Goal: Task Accomplishment & Management: Manage account settings

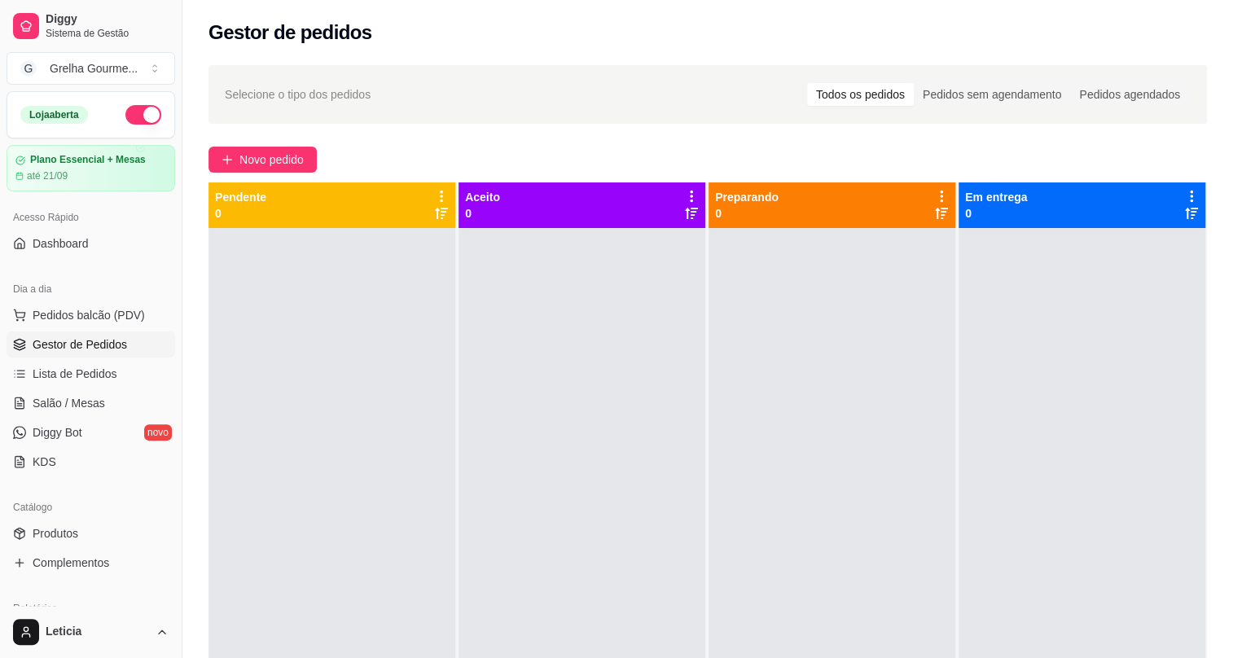
scroll to position [142, 0]
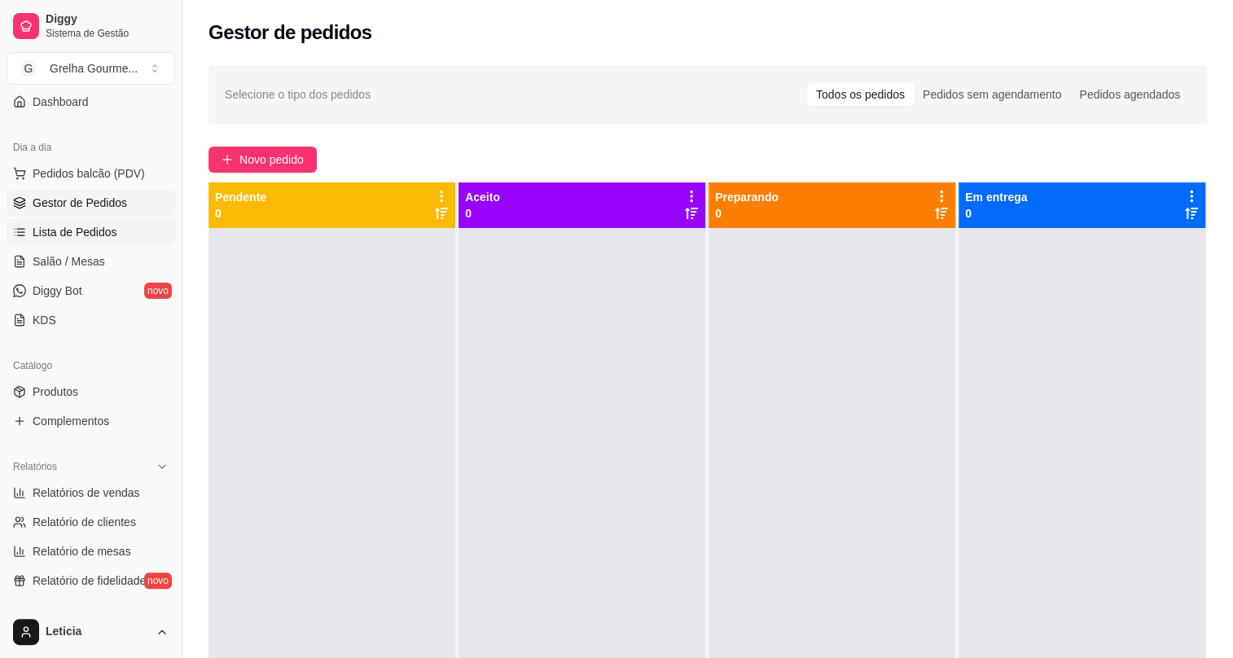
click at [68, 225] on span "Lista de Pedidos" at bounding box center [75, 232] width 85 height 16
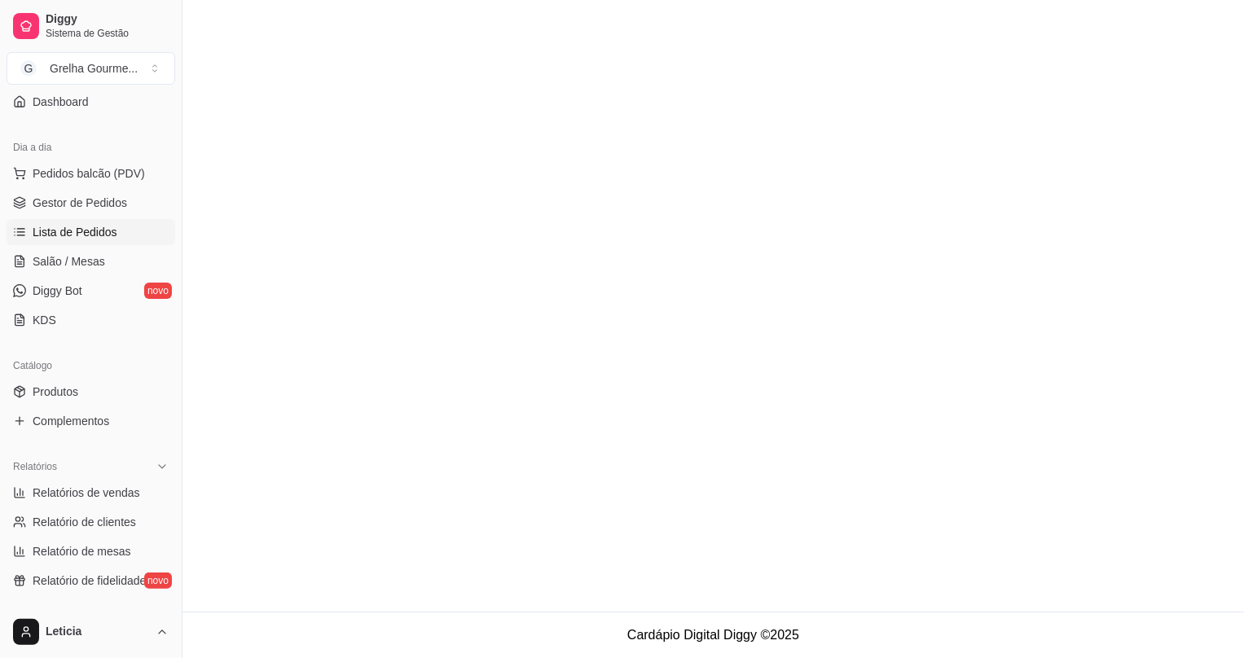
click at [76, 230] on span "Lista de Pedidos" at bounding box center [75, 232] width 85 height 16
click at [77, 202] on span "Gestor de Pedidos" at bounding box center [80, 203] width 94 height 16
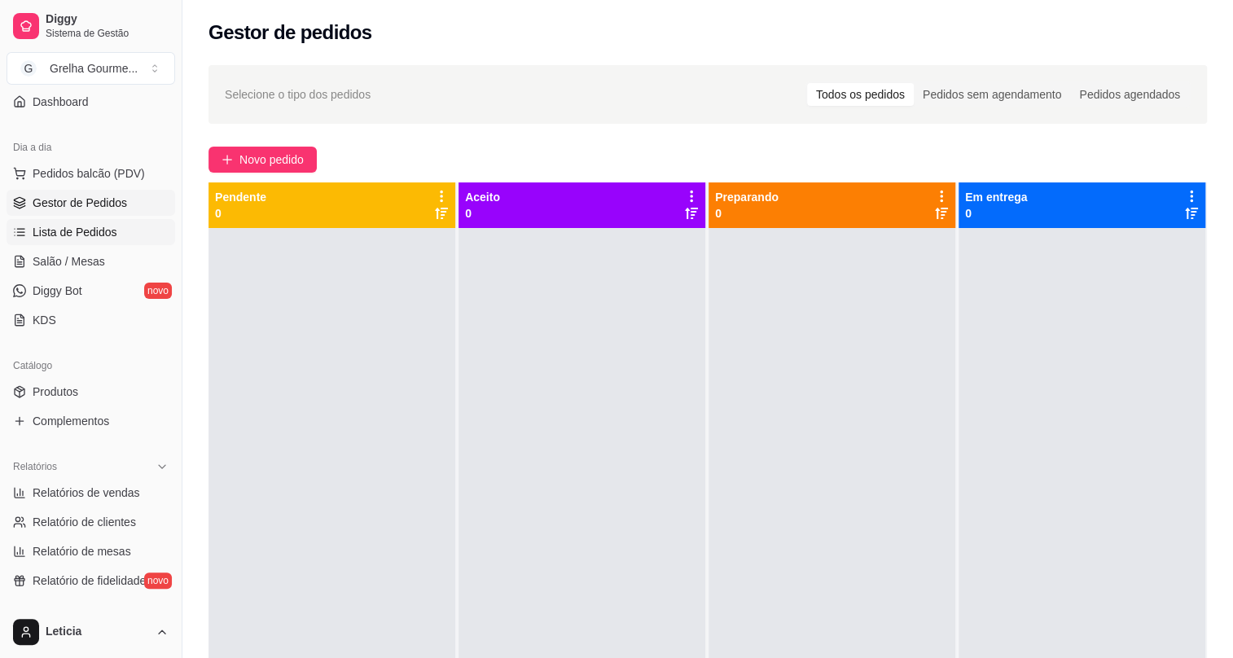
click at [95, 236] on span "Lista de Pedidos" at bounding box center [75, 232] width 85 height 16
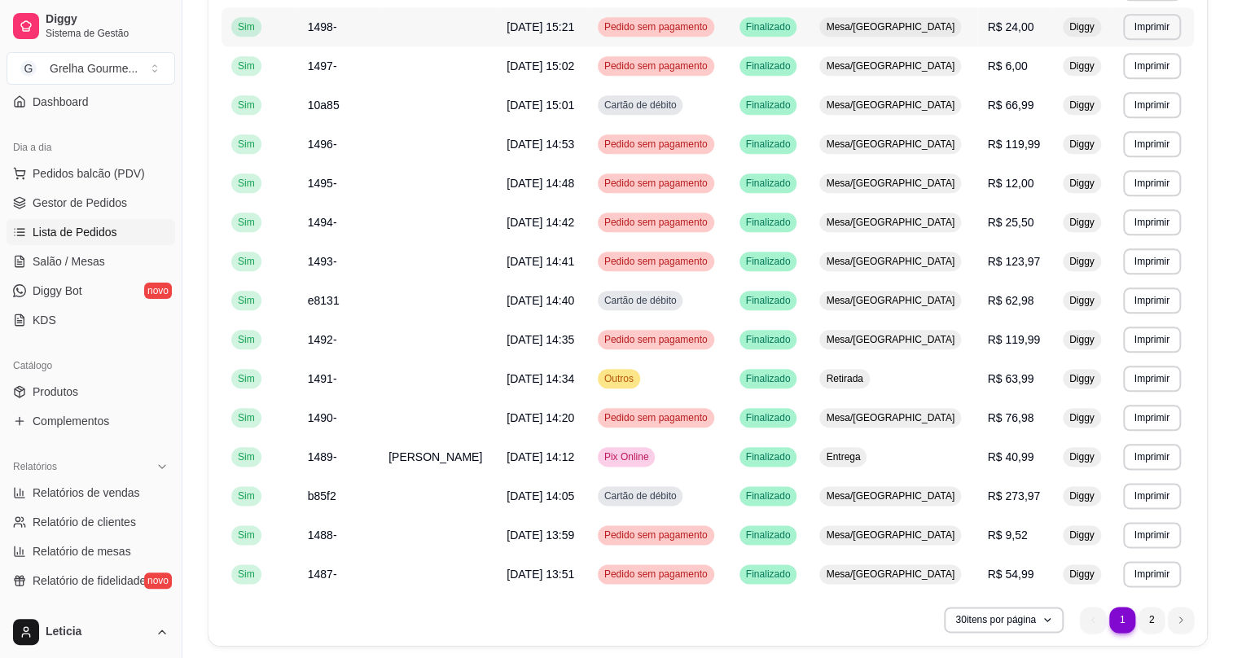
scroll to position [867, 0]
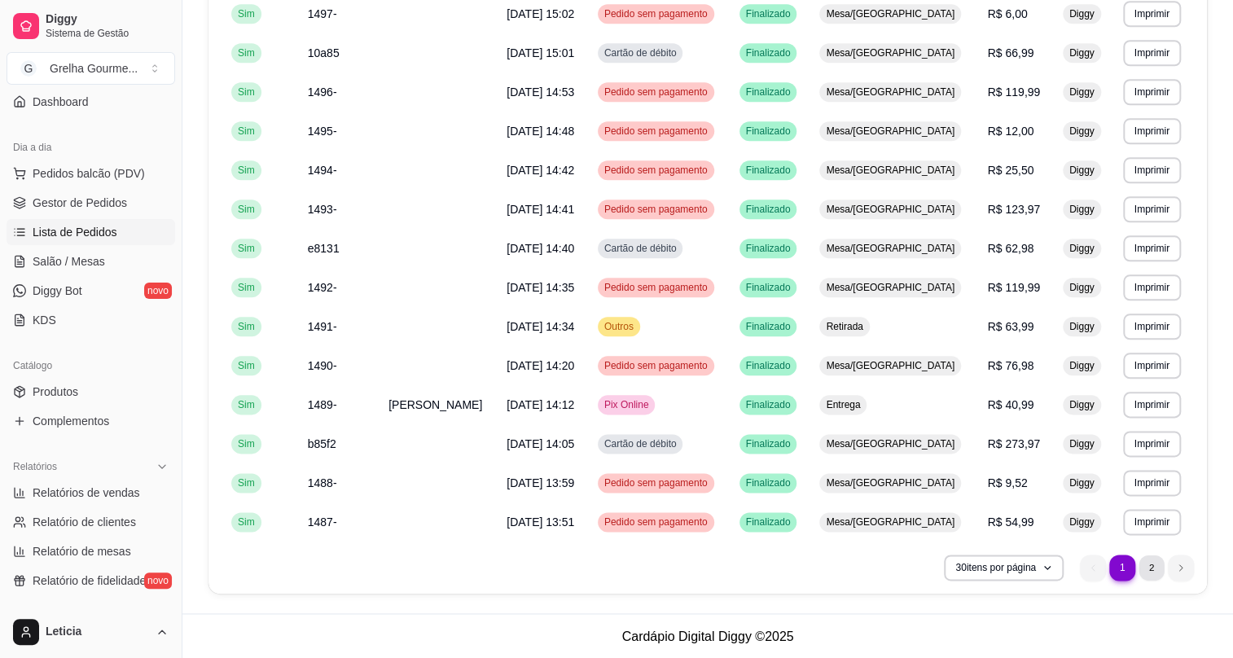
click at [1155, 561] on li "2" at bounding box center [1151, 567] width 25 height 25
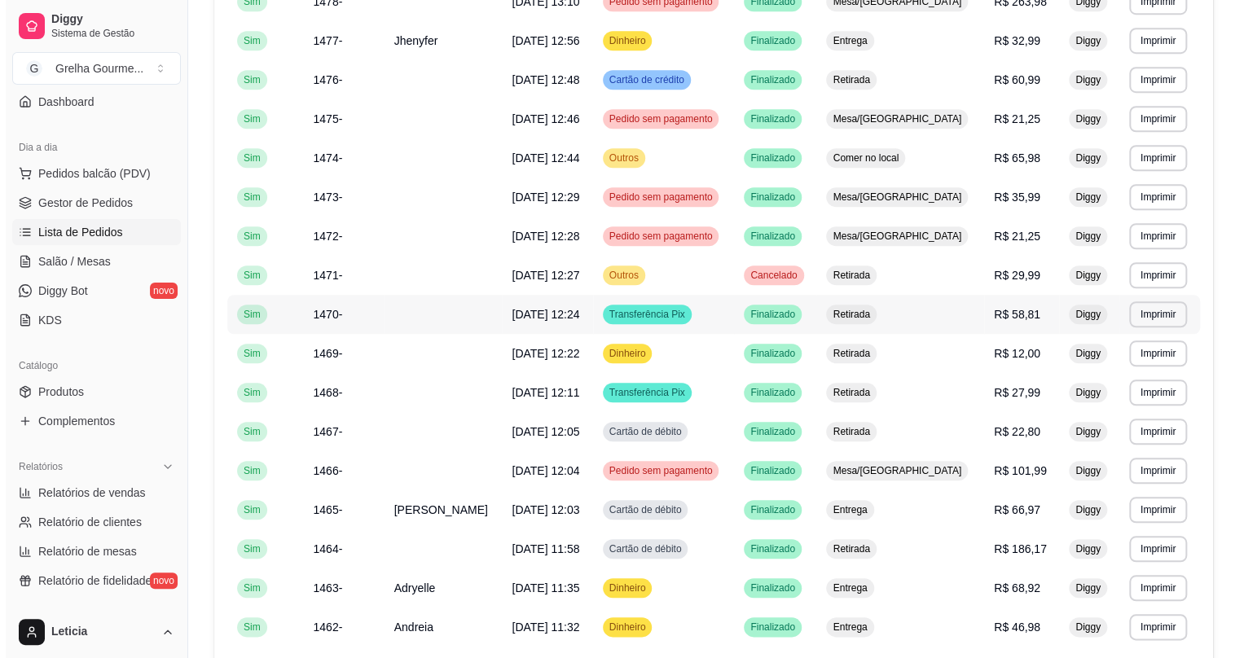
scroll to position [718, 0]
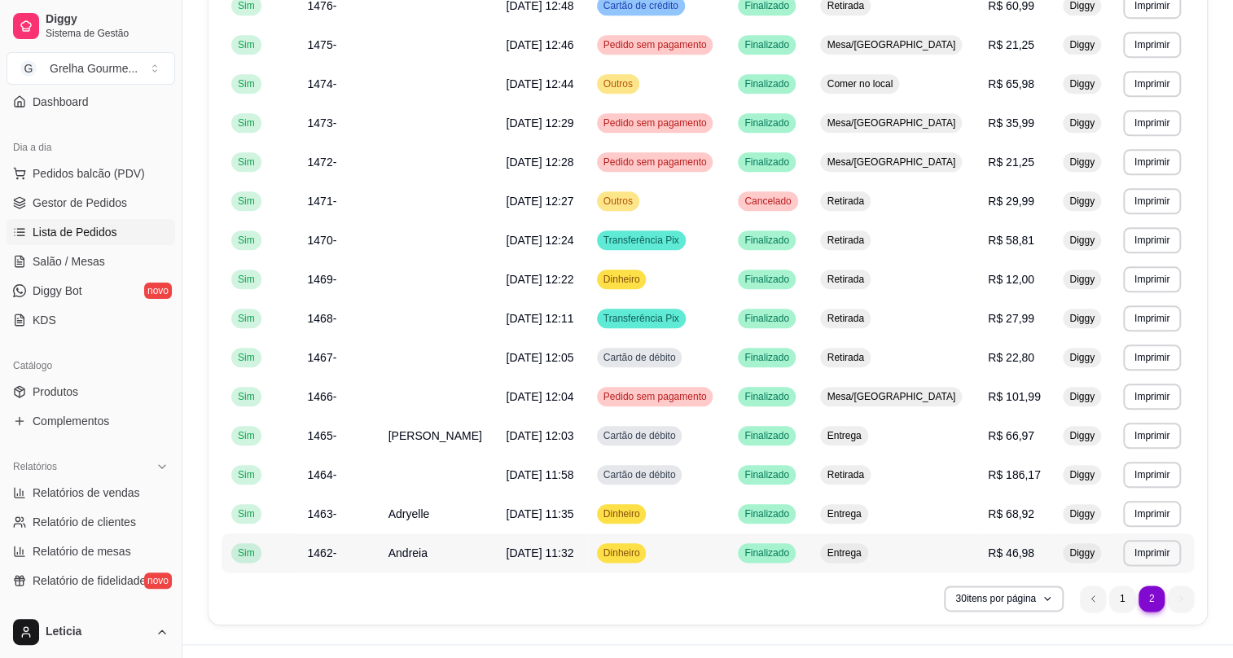
click at [723, 548] on td "Dinheiro" at bounding box center [657, 553] width 141 height 39
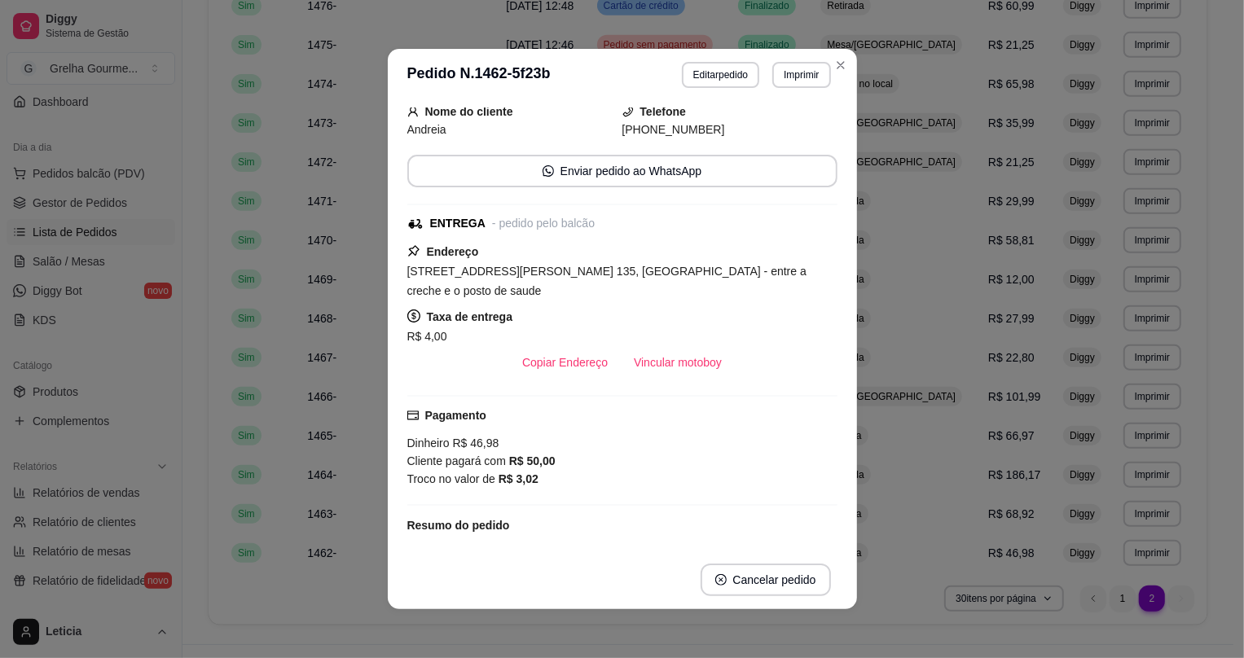
scroll to position [0, 0]
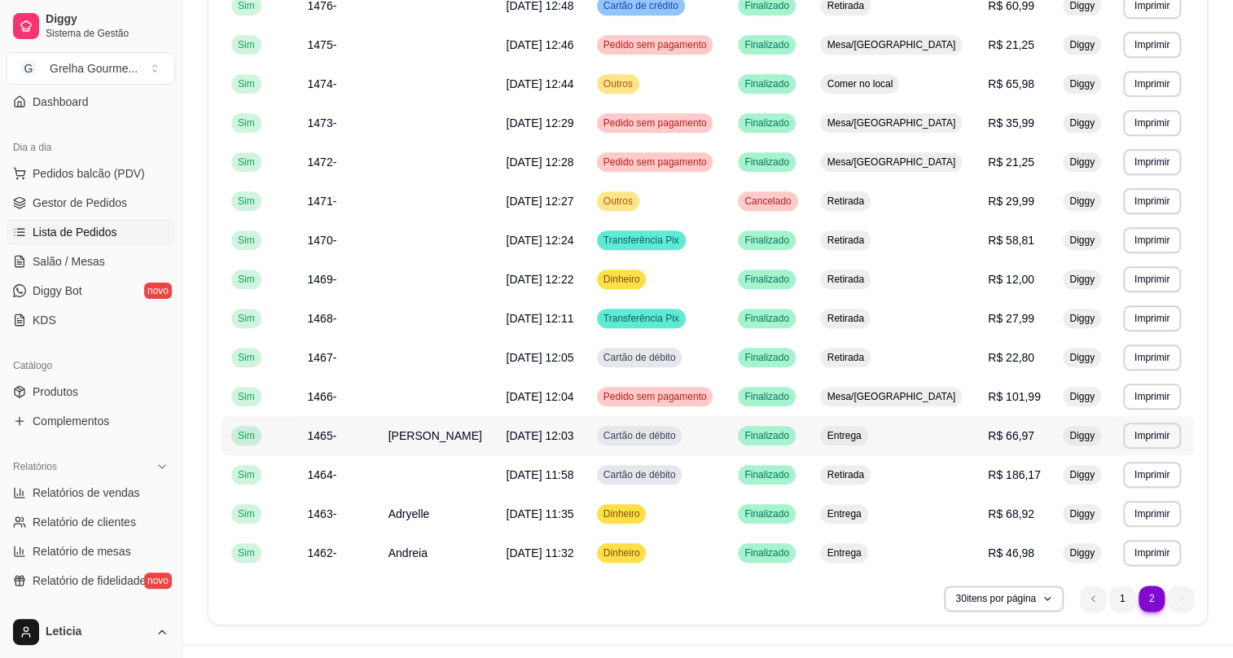
click at [638, 437] on td "Cartão de débito" at bounding box center [657, 435] width 141 height 39
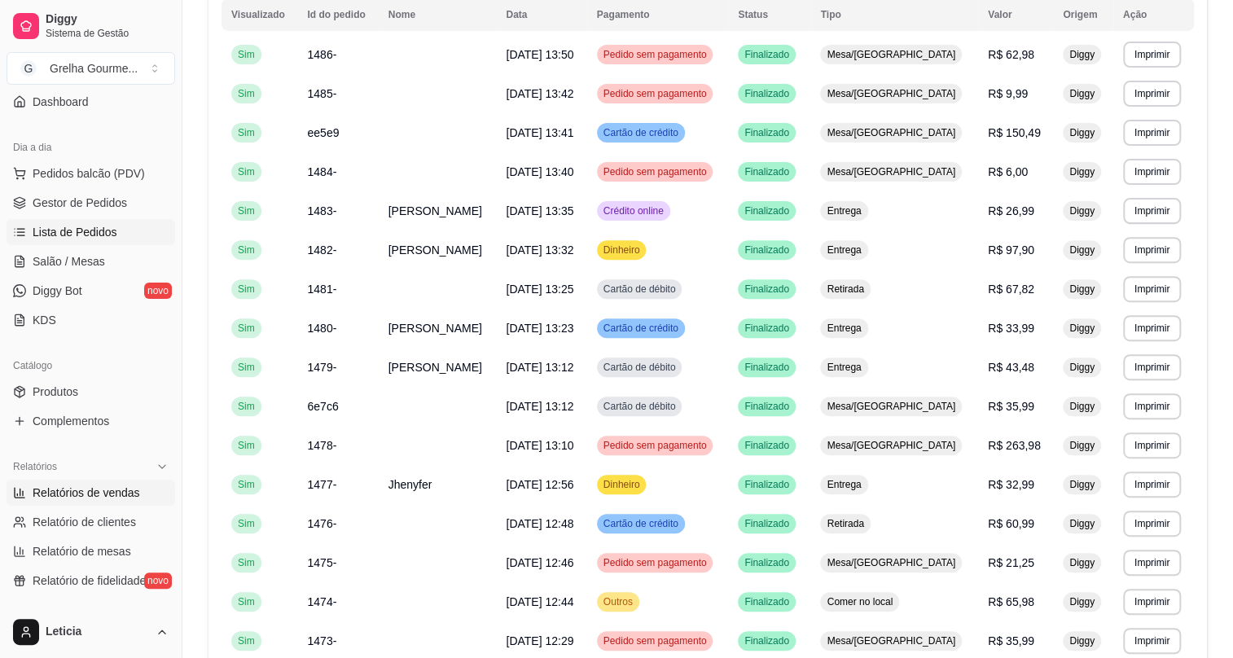
click at [118, 490] on span "Relatórios de vendas" at bounding box center [87, 493] width 108 height 16
select select "ALL"
select select "0"
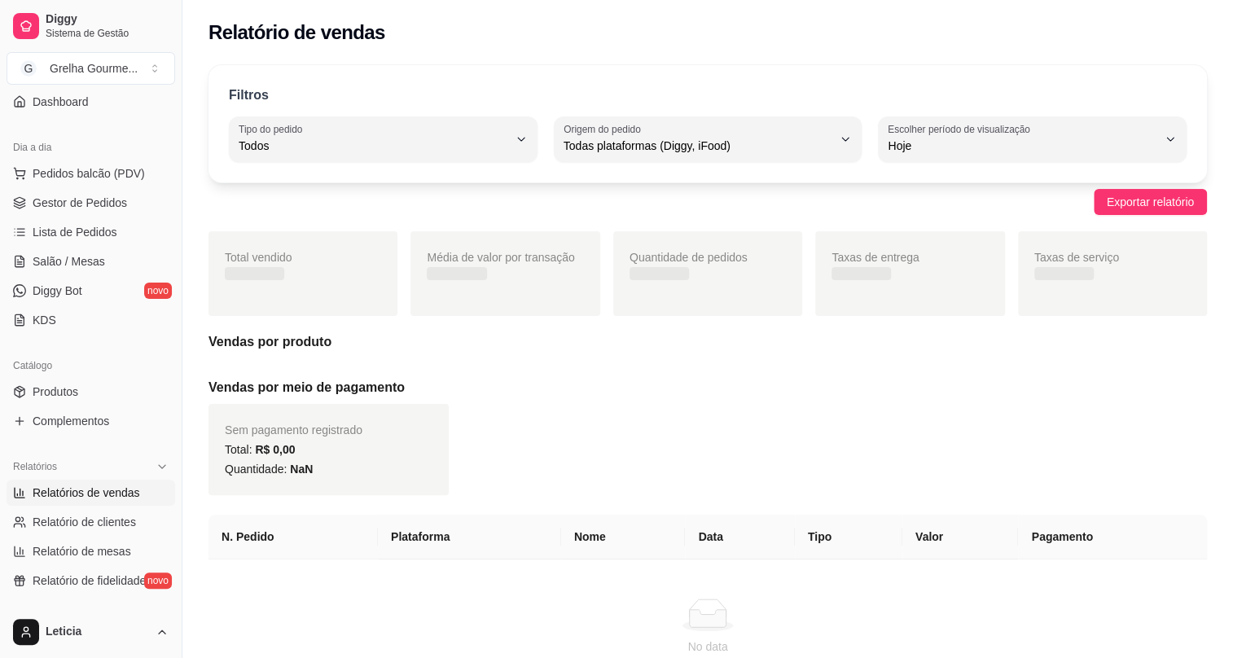
scroll to position [103, 0]
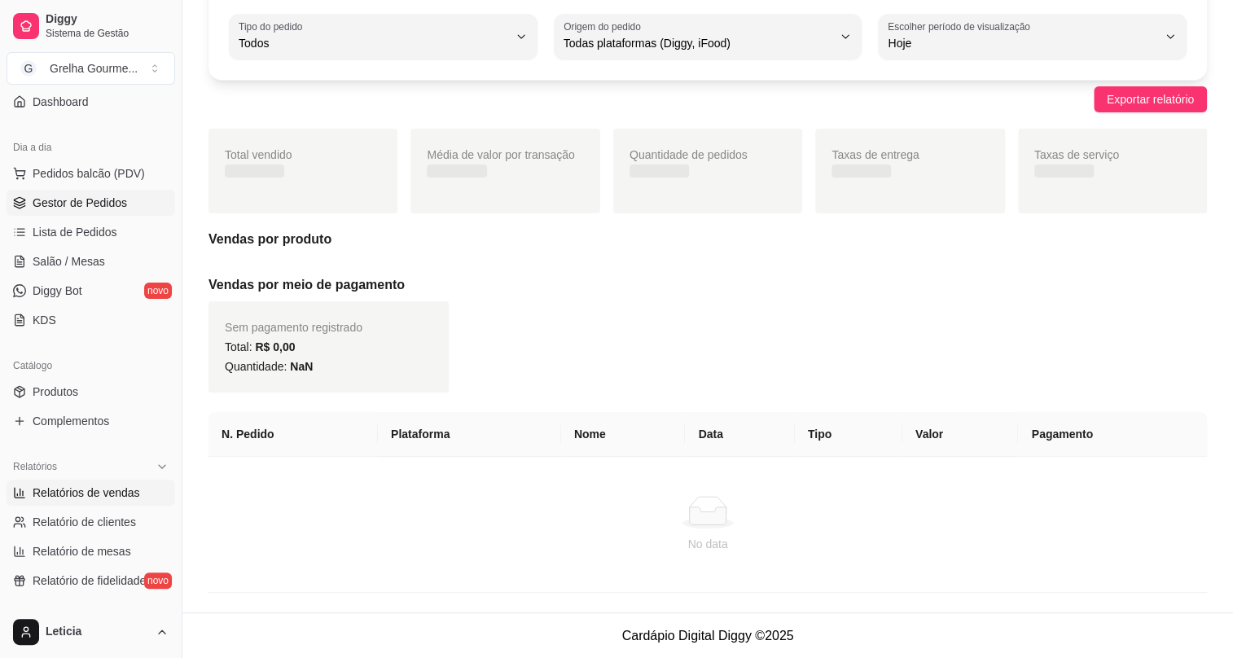
click at [42, 199] on span "Gestor de Pedidos" at bounding box center [80, 203] width 94 height 16
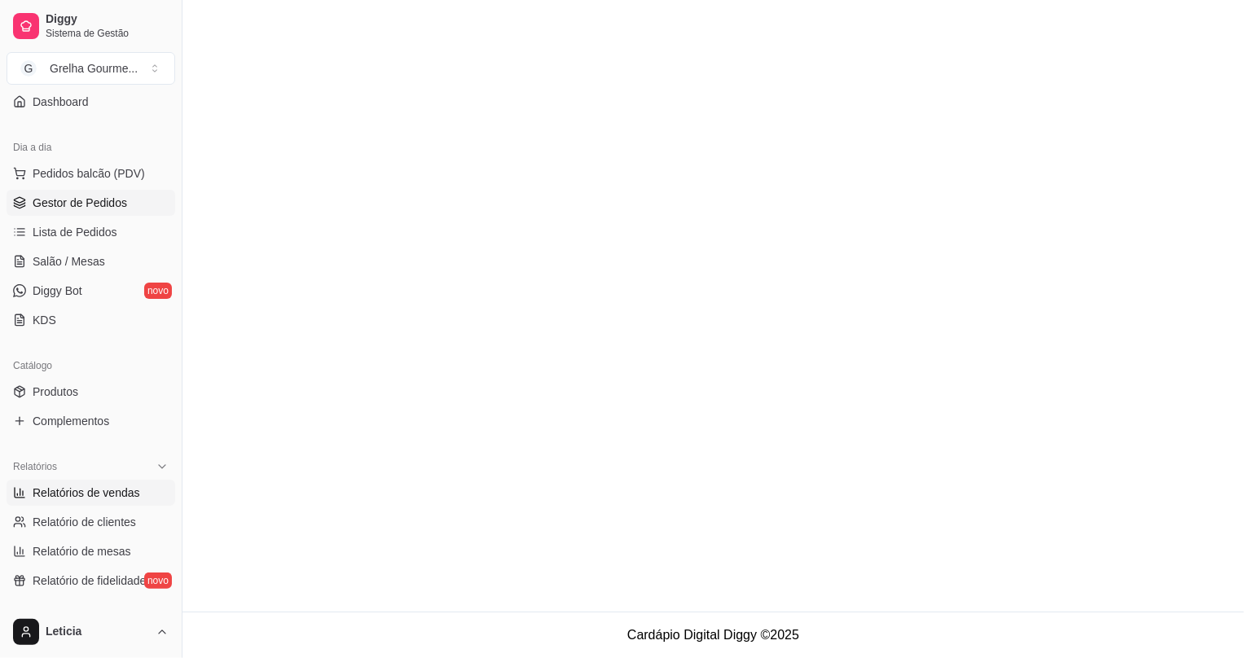
click at [54, 492] on span "Relatórios de vendas" at bounding box center [87, 493] width 108 height 16
select select "ALL"
select select "0"
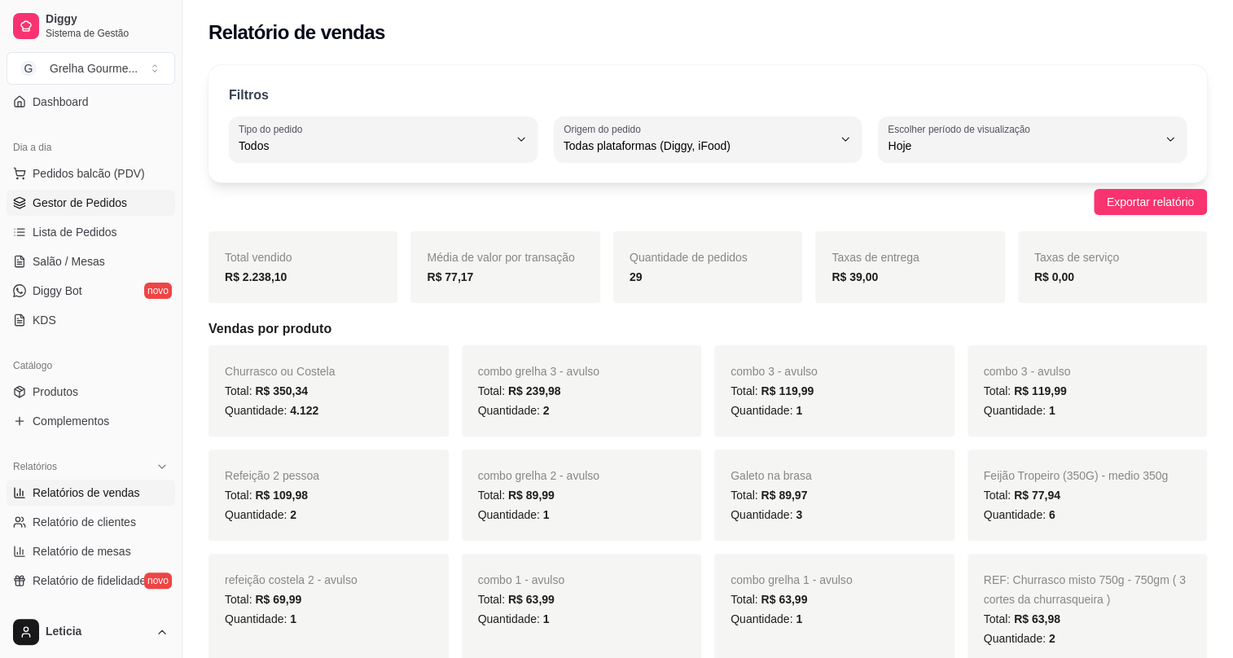
click at [53, 203] on span "Gestor de Pedidos" at bounding box center [80, 203] width 94 height 16
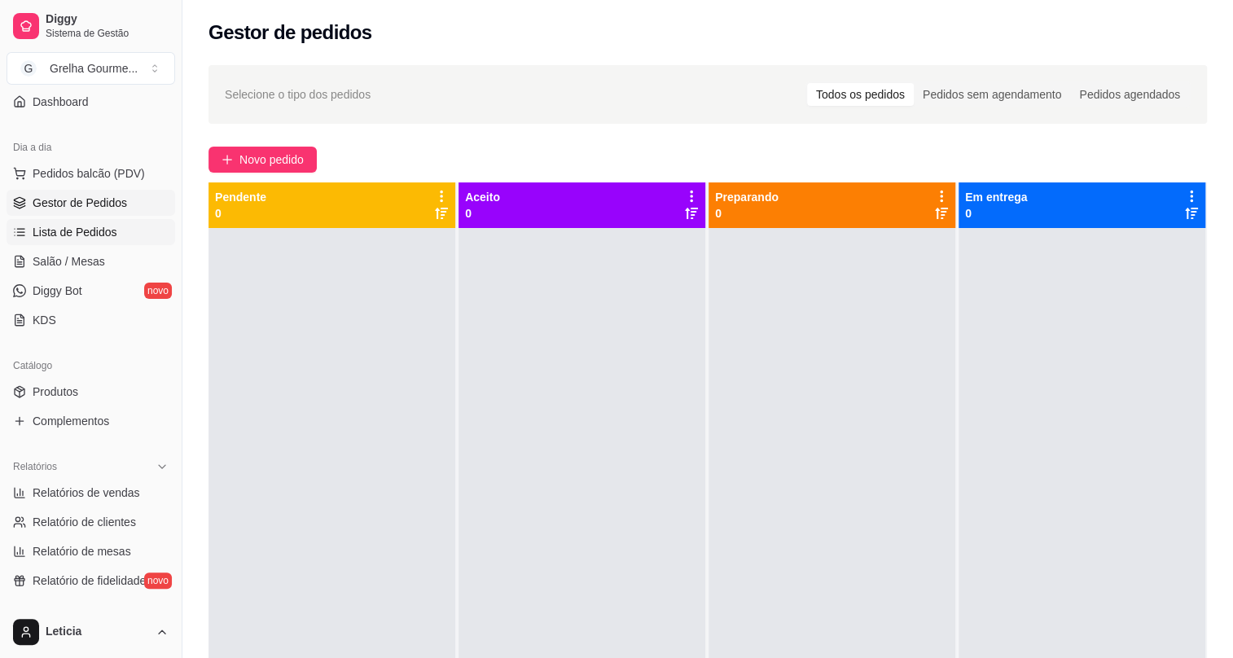
click at [97, 228] on span "Lista de Pedidos" at bounding box center [75, 232] width 85 height 16
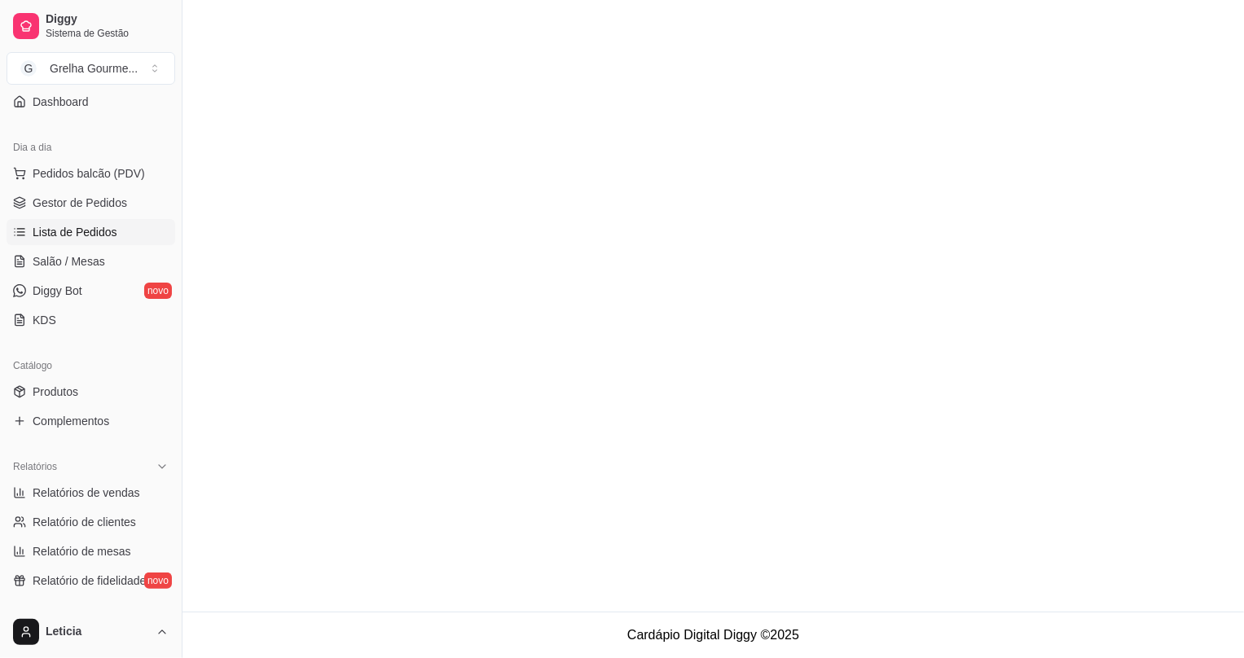
click at [64, 234] on span "Lista de Pedidos" at bounding box center [75, 232] width 85 height 16
click at [89, 202] on span "Gestor de Pedidos" at bounding box center [80, 203] width 94 height 16
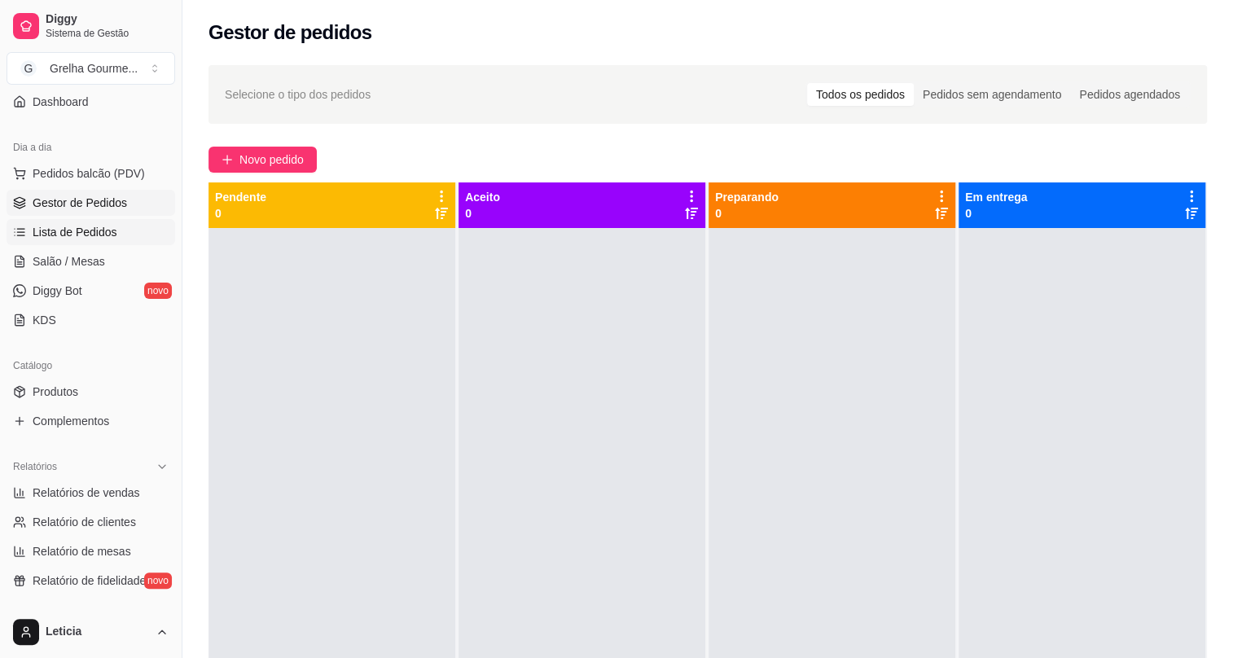
click at [94, 231] on span "Lista de Pedidos" at bounding box center [75, 232] width 85 height 16
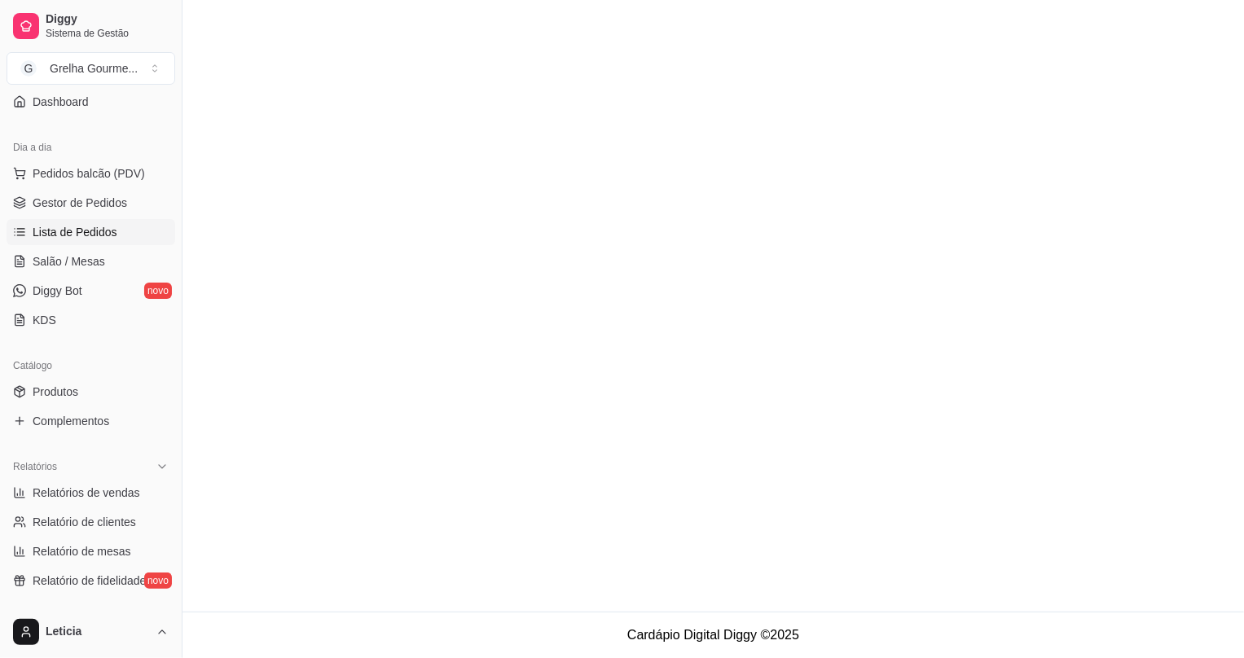
click at [94, 231] on span "Lista de Pedidos" at bounding box center [75, 232] width 85 height 16
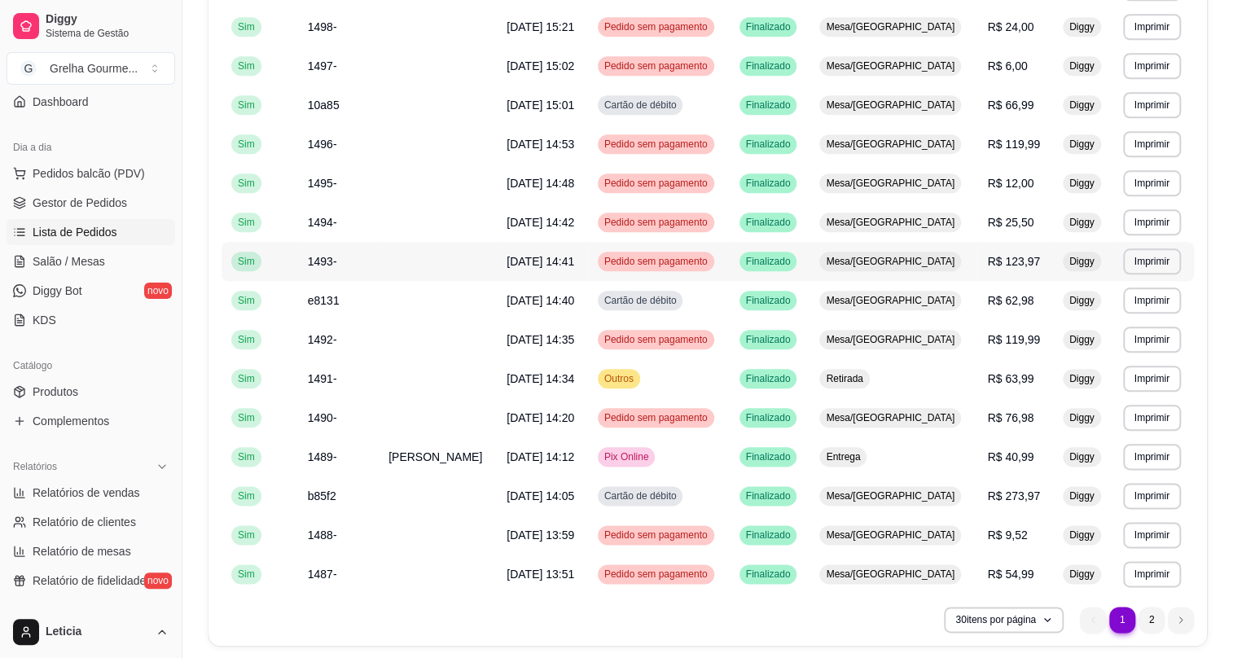
scroll to position [666, 0]
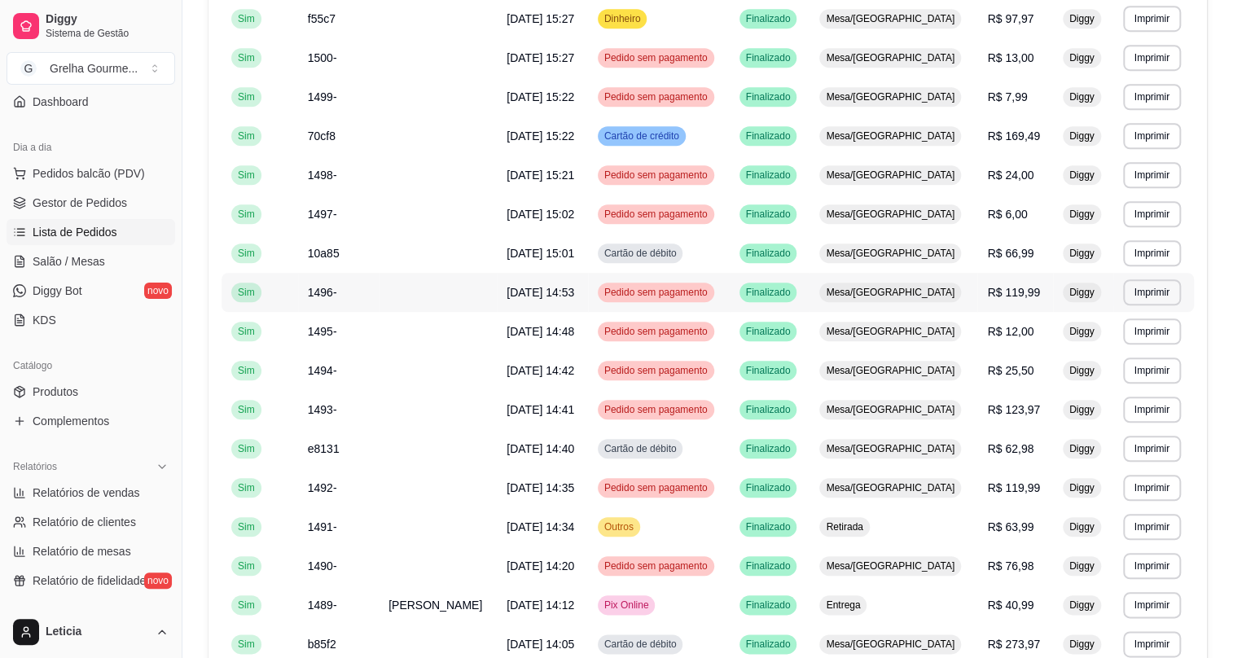
click at [571, 288] on td "[DATE] 14:53" at bounding box center [542, 292] width 91 height 39
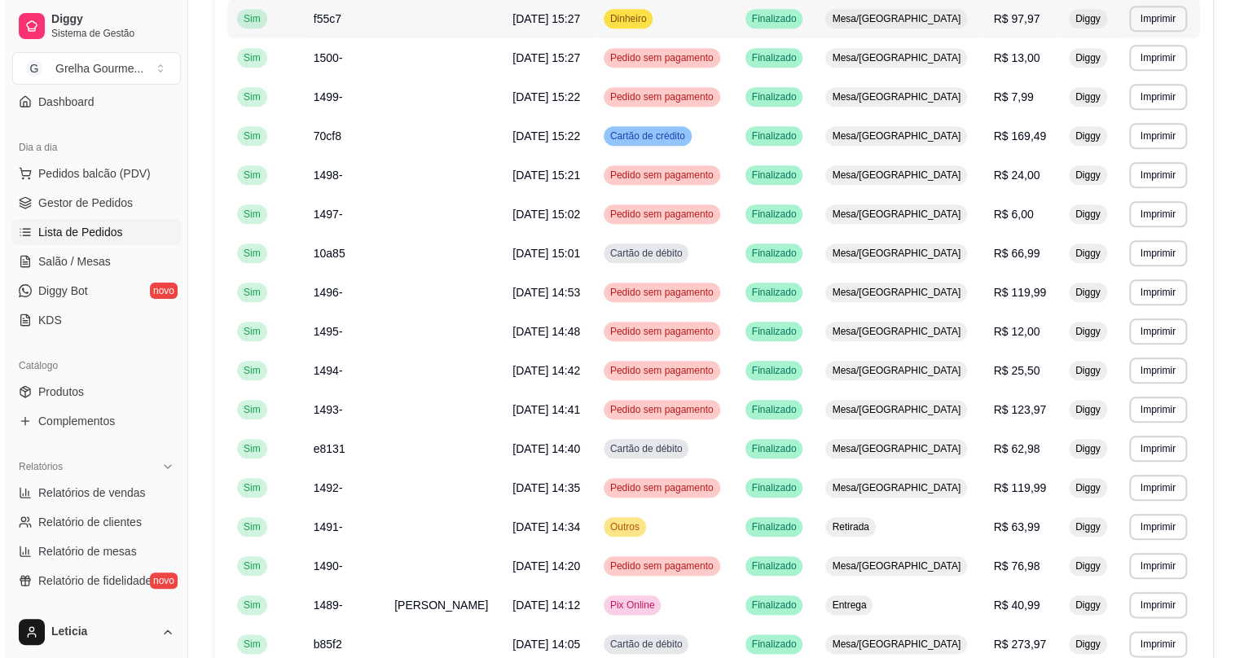
scroll to position [867, 0]
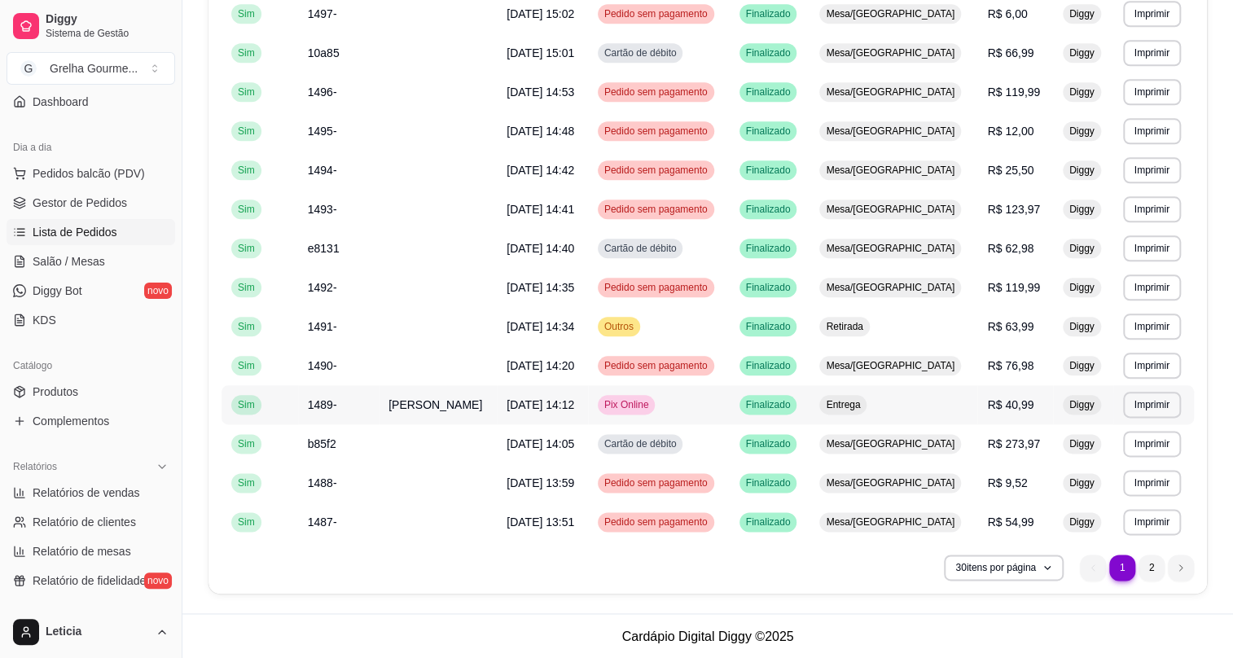
click at [895, 402] on td "Entrega" at bounding box center [894, 404] width 168 height 39
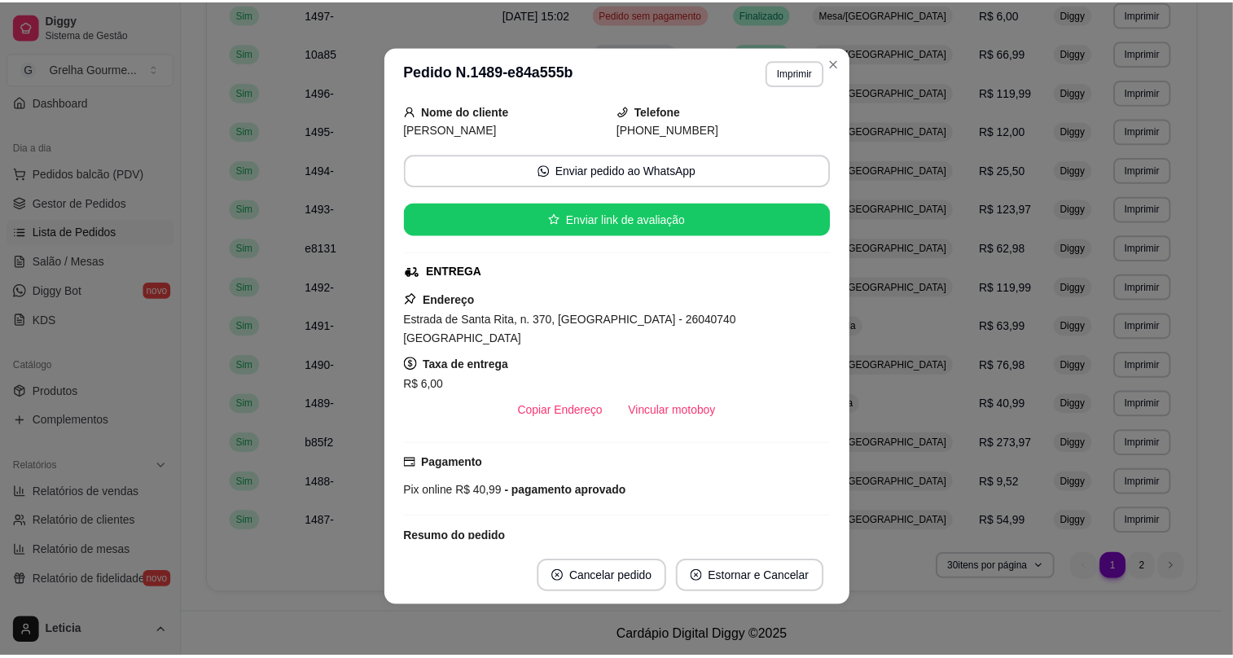
scroll to position [0, 0]
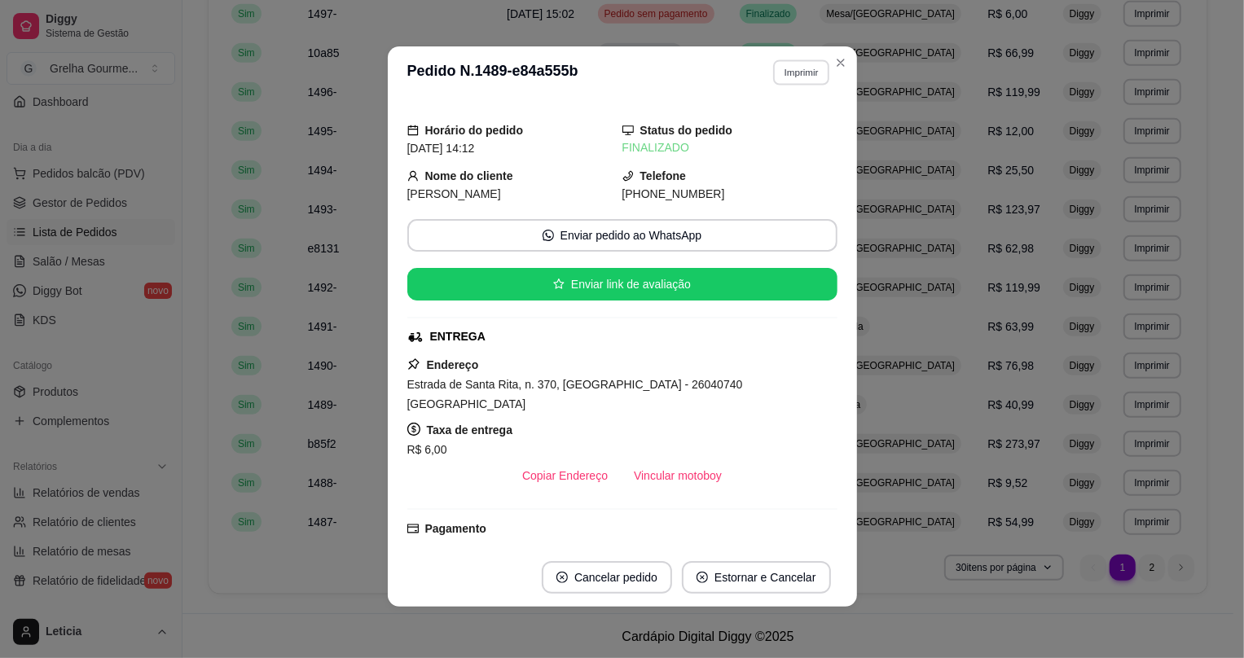
click at [793, 79] on button "Imprimir" at bounding box center [801, 71] width 56 height 25
click at [789, 168] on button "IMPRESSORA" at bounding box center [770, 162] width 114 height 25
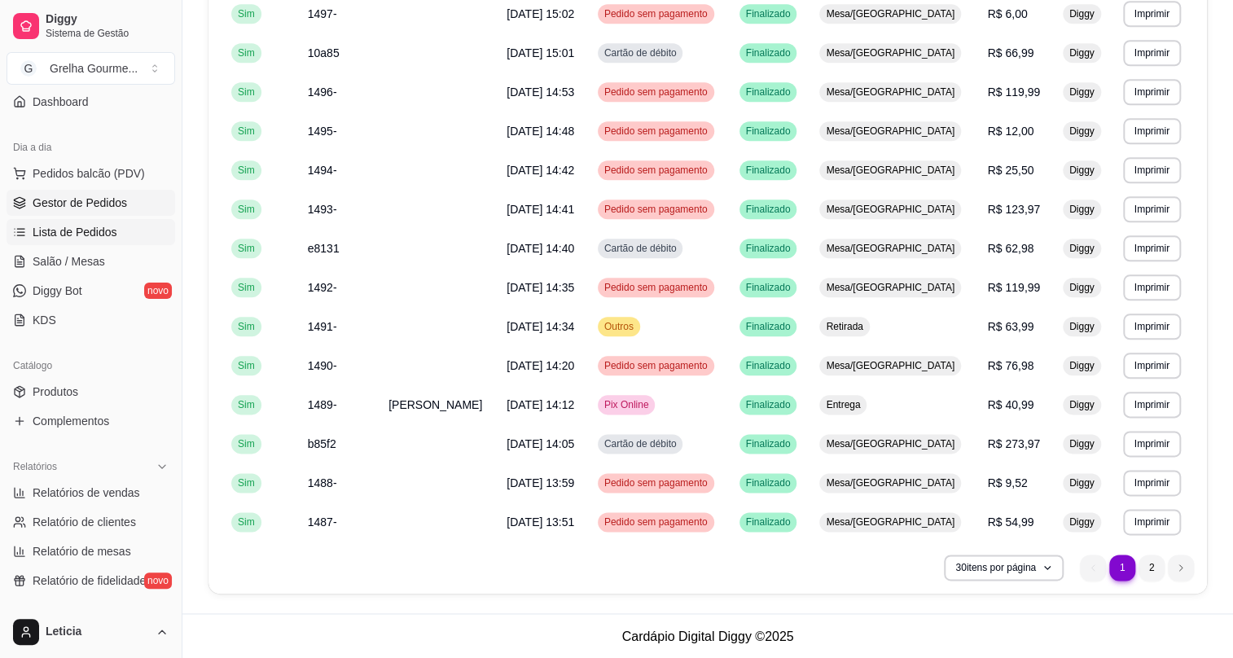
click at [21, 203] on icon at bounding box center [19, 202] width 13 height 13
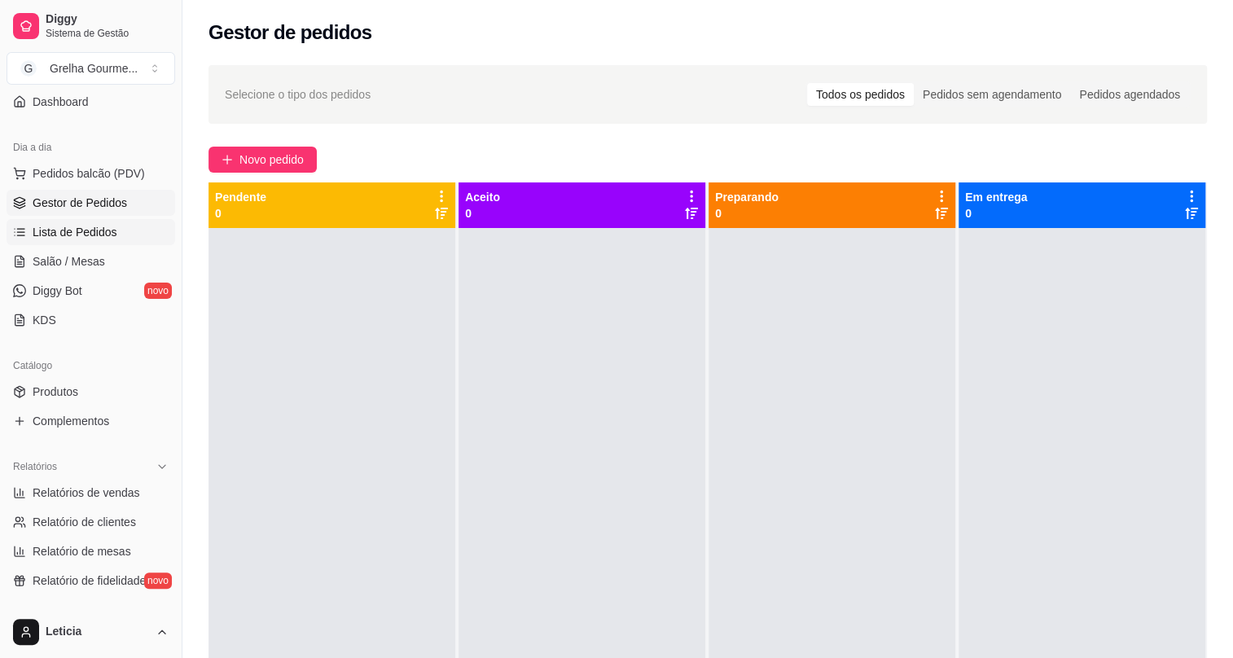
click at [94, 236] on span "Lista de Pedidos" at bounding box center [75, 232] width 85 height 16
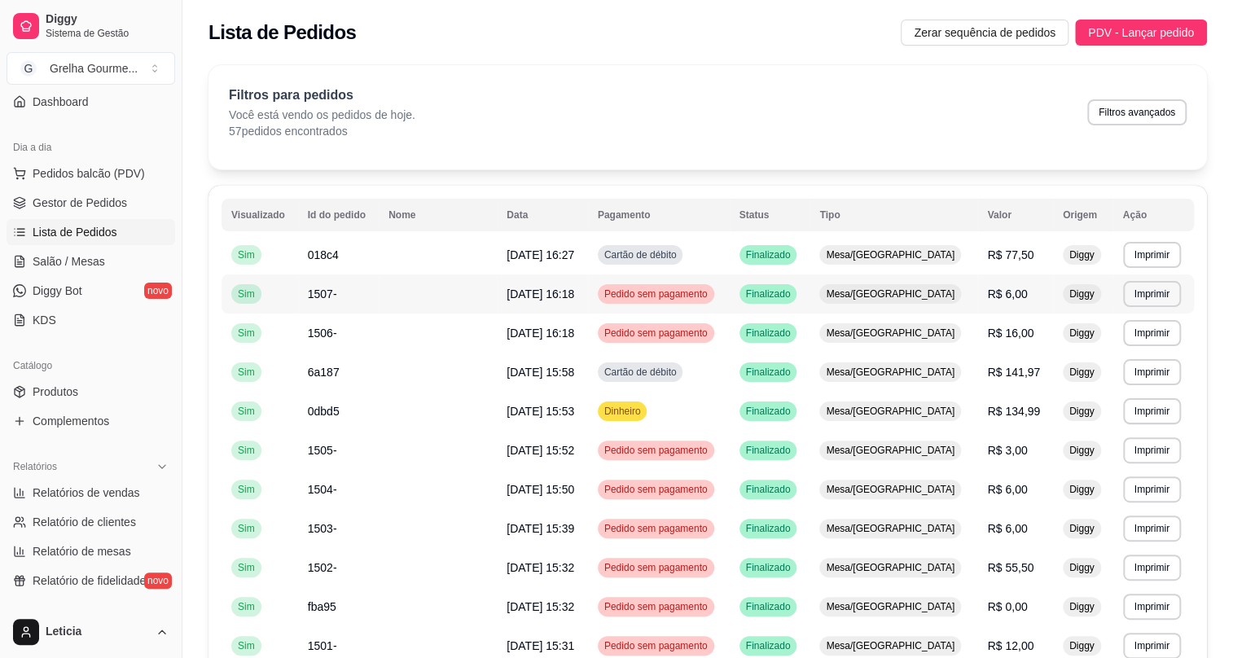
click at [609, 297] on span "Pedido sem pagamento" at bounding box center [656, 294] width 110 height 13
click at [717, 338] on td "Pedido sem pagamento" at bounding box center [659, 333] width 142 height 39
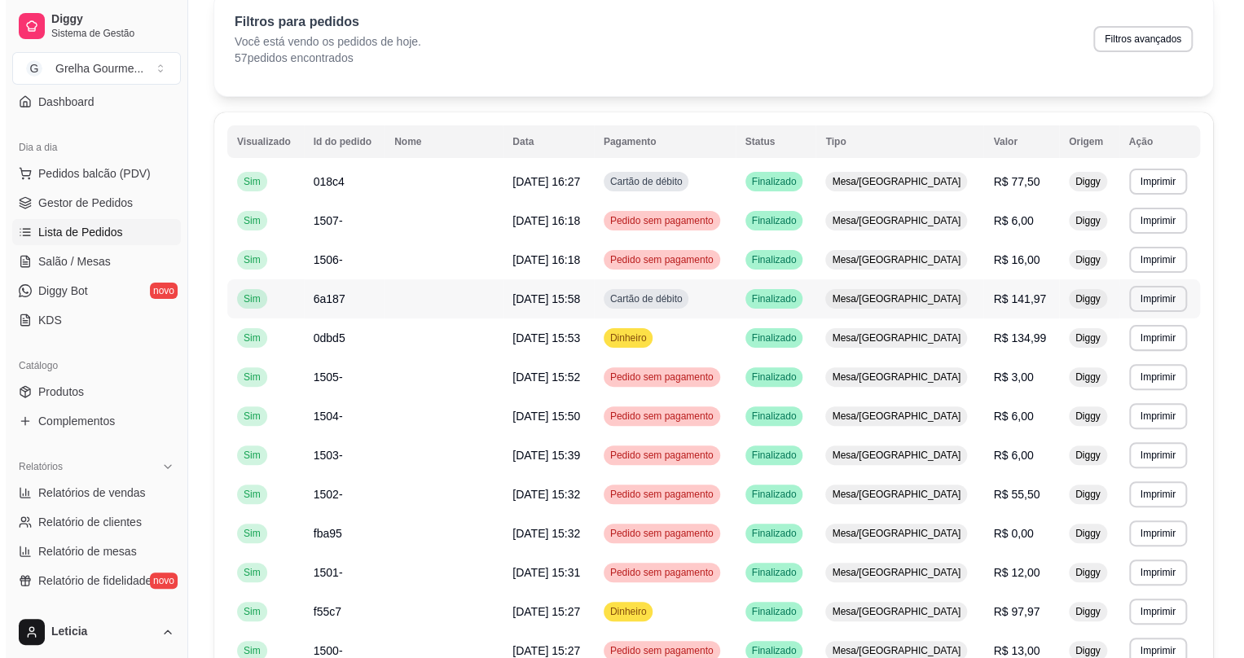
scroll to position [147, 0]
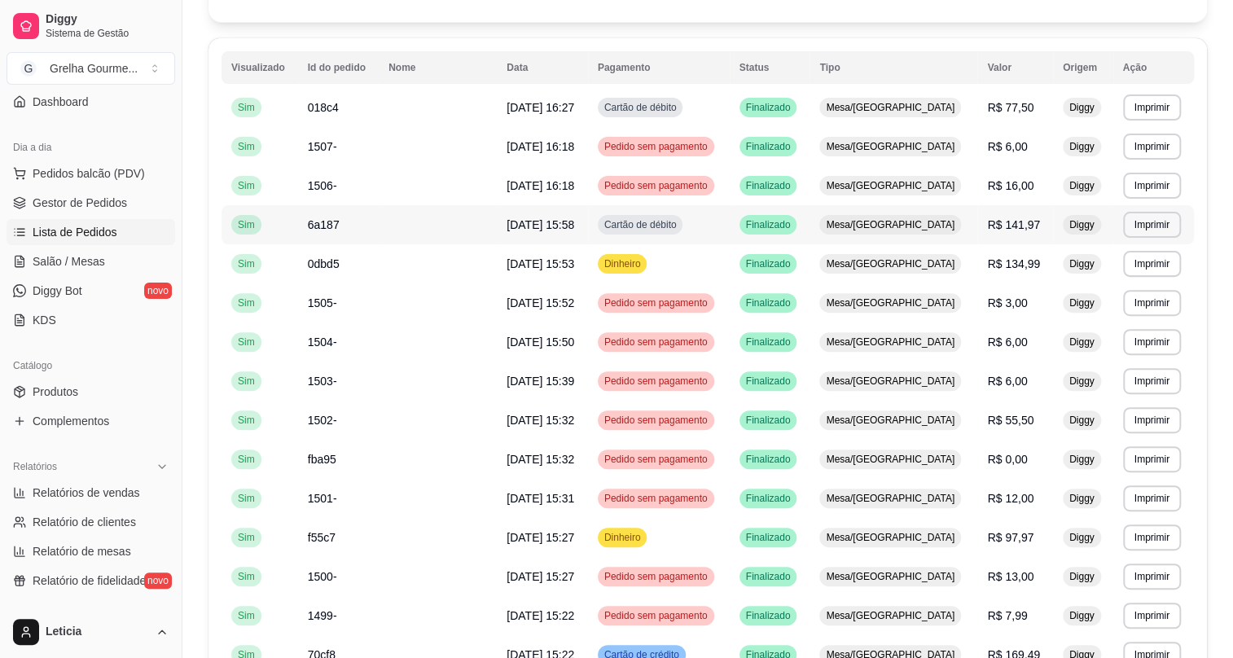
click at [586, 222] on td "[DATE] 15:58" at bounding box center [542, 224] width 91 height 39
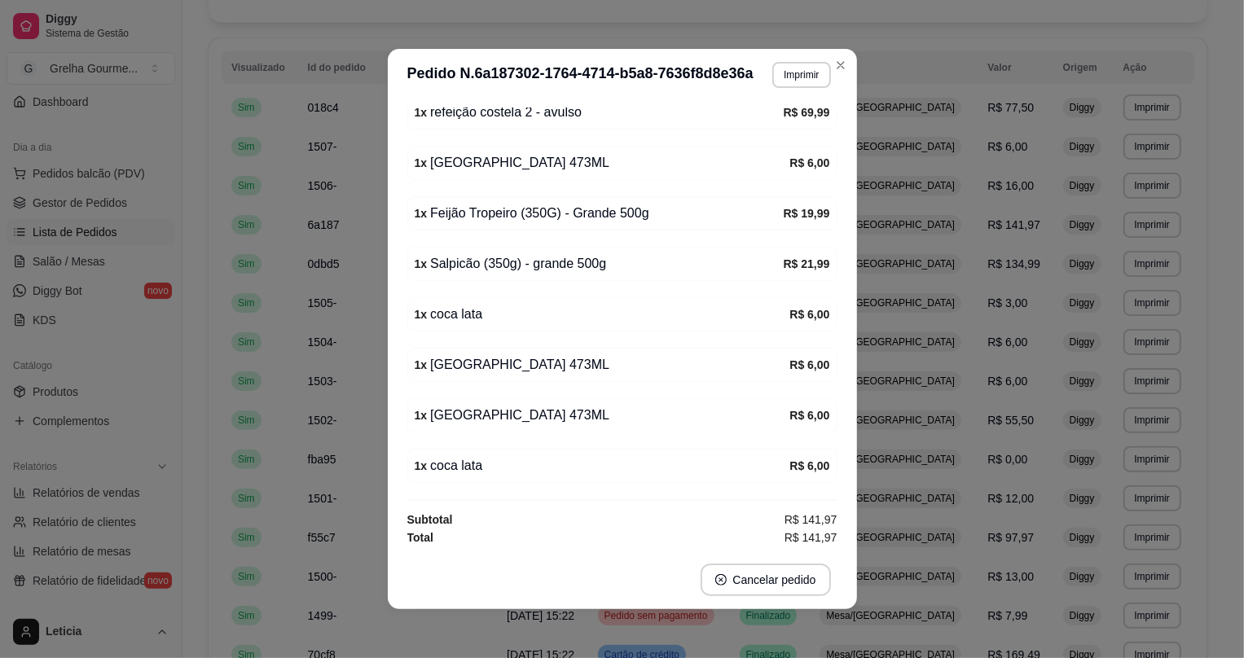
scroll to position [2, 0]
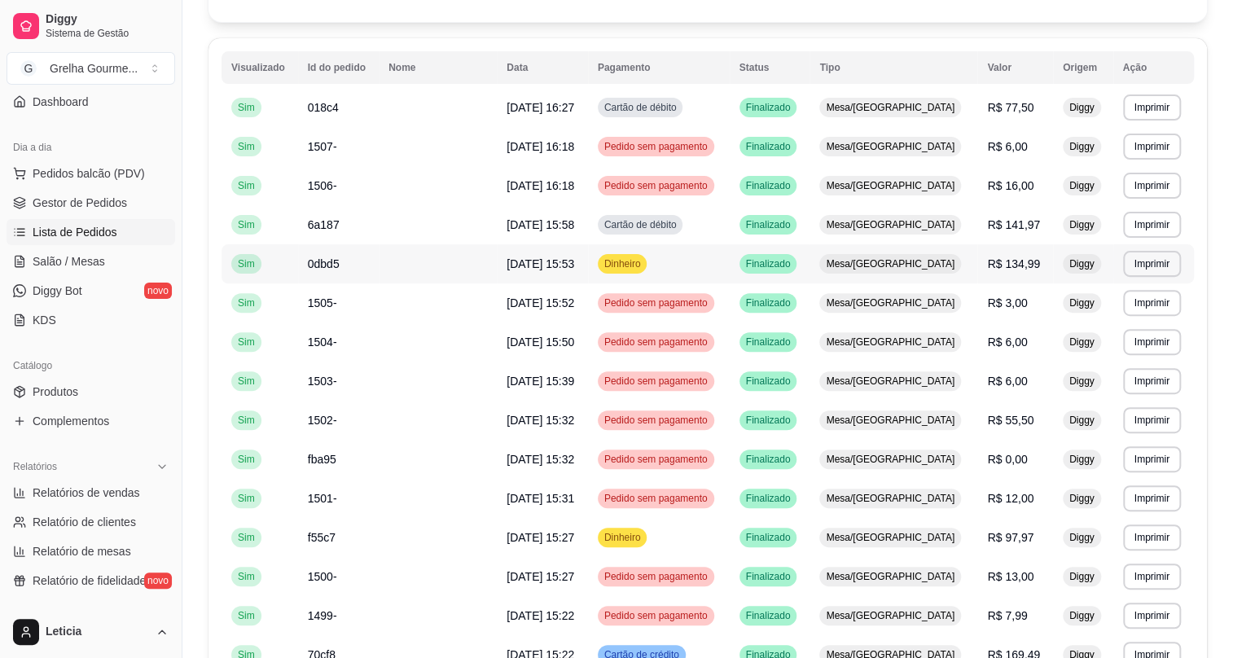
click at [640, 267] on span "Dinheiro" at bounding box center [622, 263] width 43 height 13
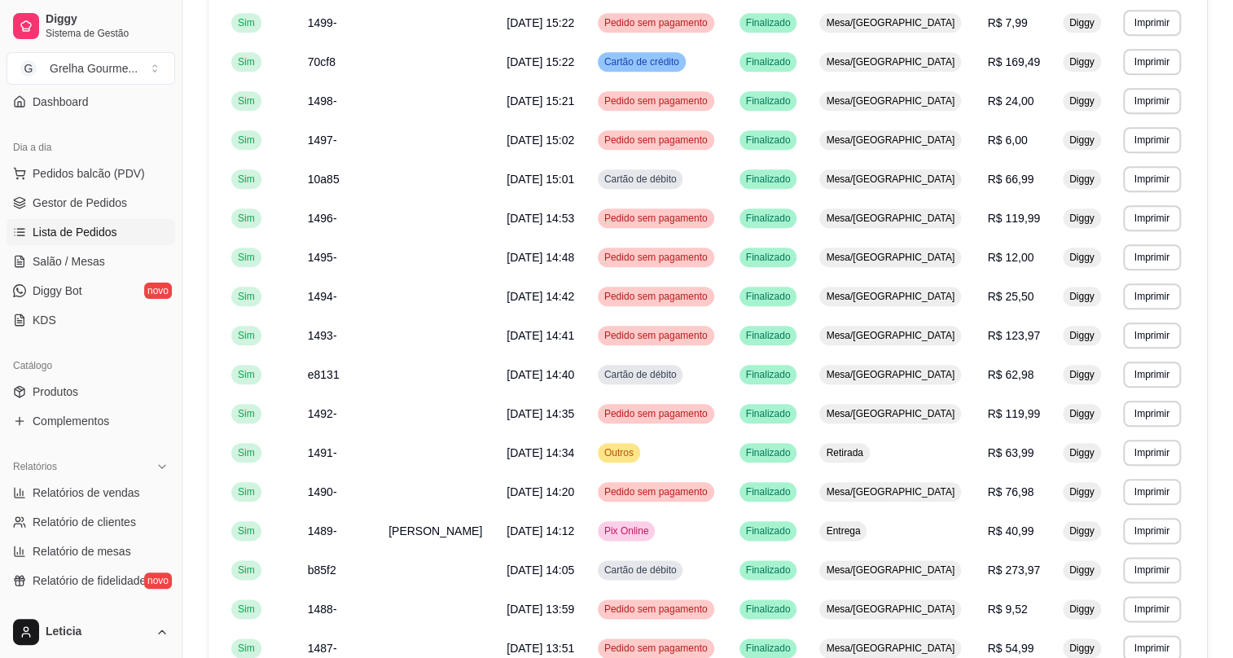
scroll to position [815, 0]
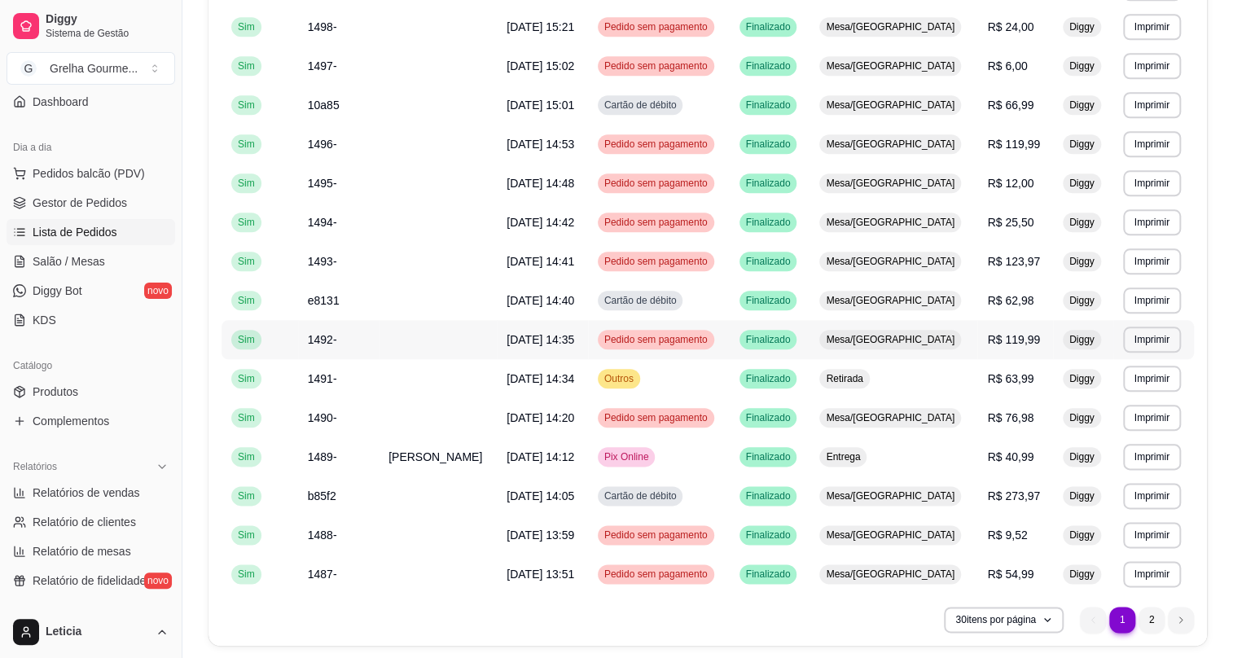
click at [843, 342] on td "Mesa/[GEOGRAPHIC_DATA]" at bounding box center [894, 339] width 168 height 39
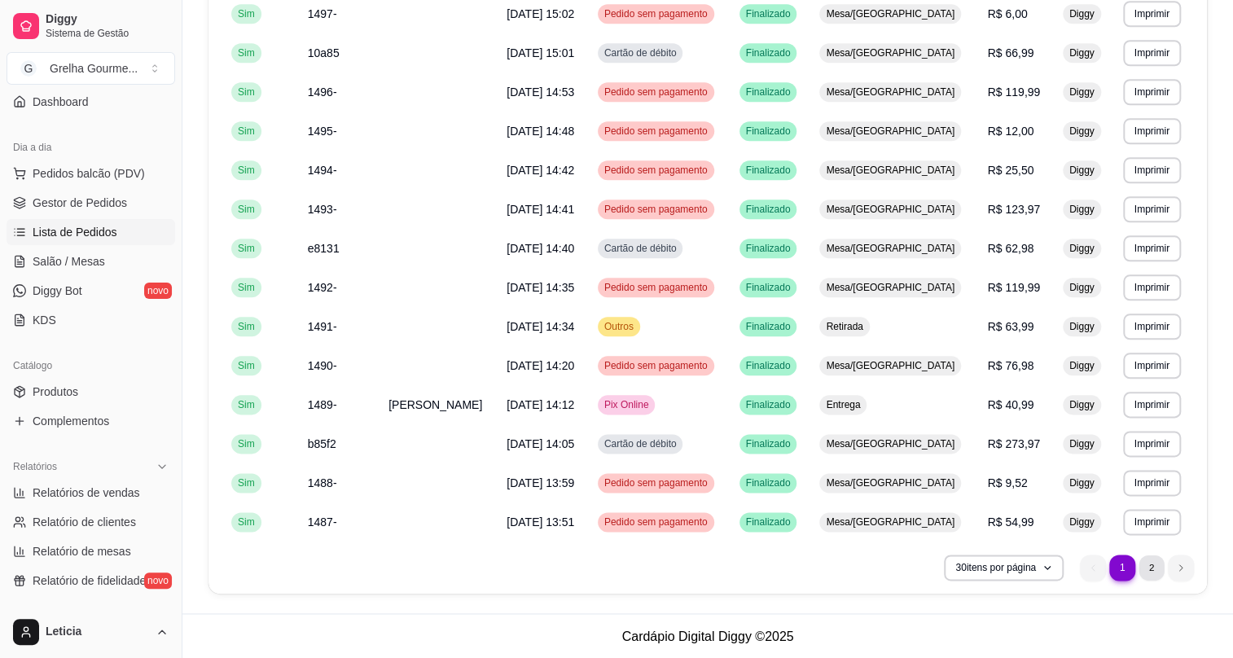
click at [1156, 559] on li "2" at bounding box center [1151, 567] width 25 height 25
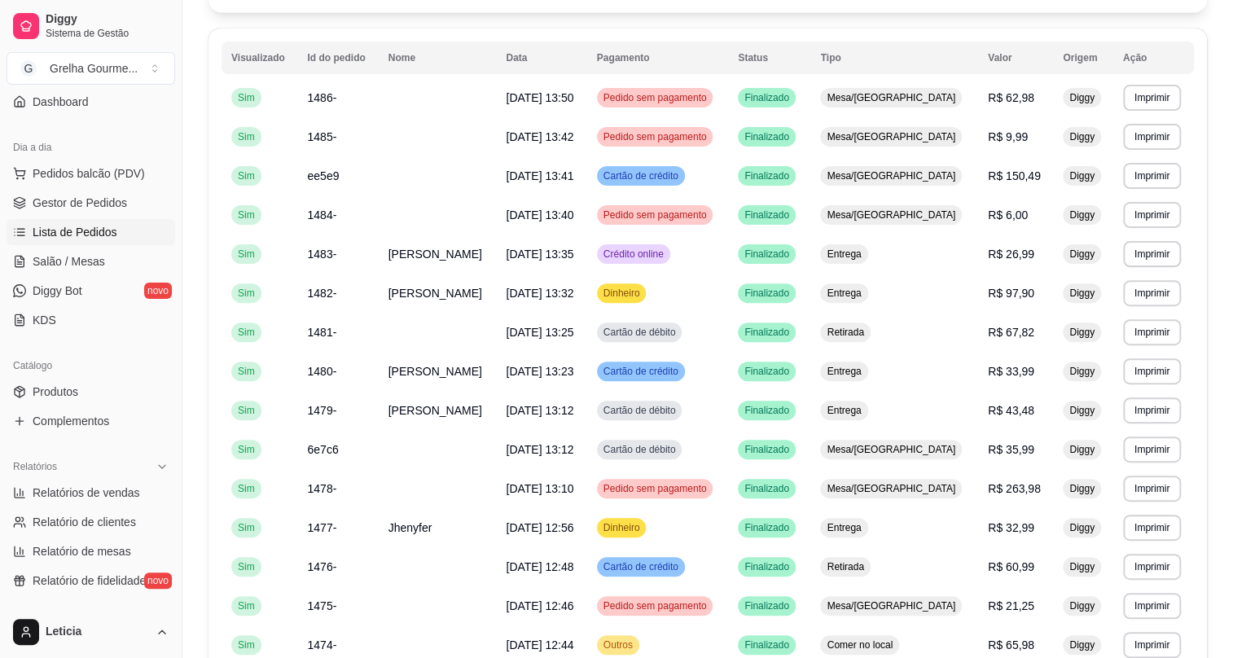
scroll to position [9, 0]
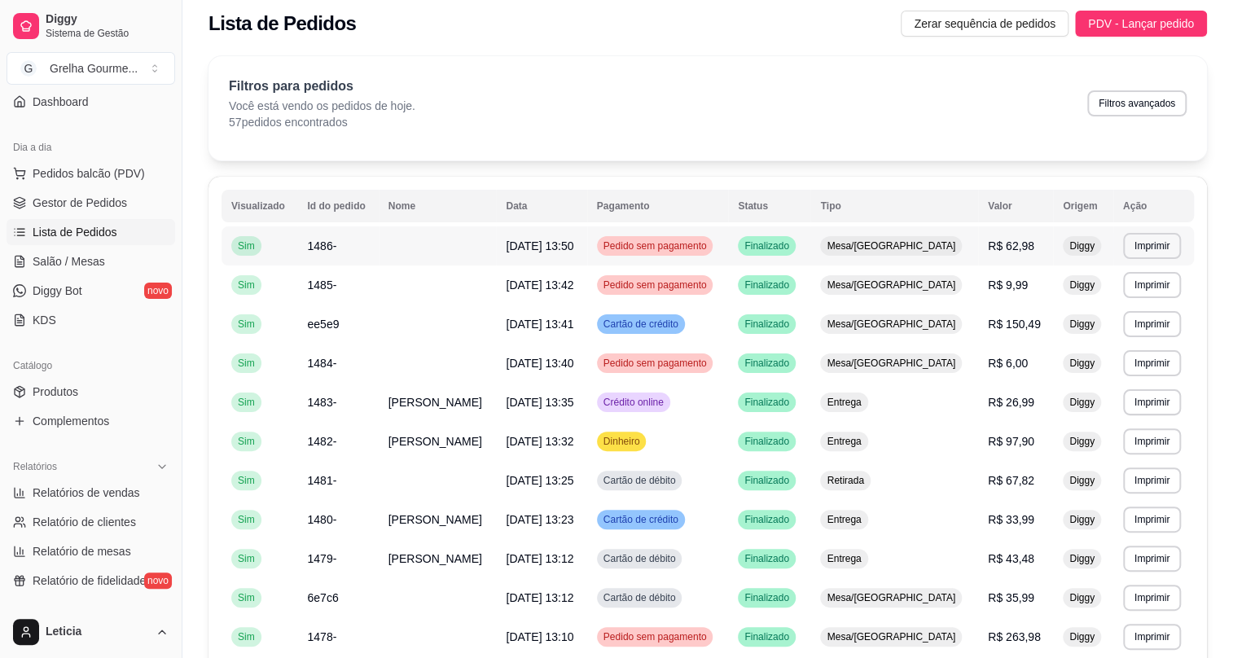
click at [585, 253] on td "[DATE] 13:50" at bounding box center [541, 245] width 90 height 39
click at [704, 360] on span "Pedido sem pagamento" at bounding box center [655, 363] width 110 height 13
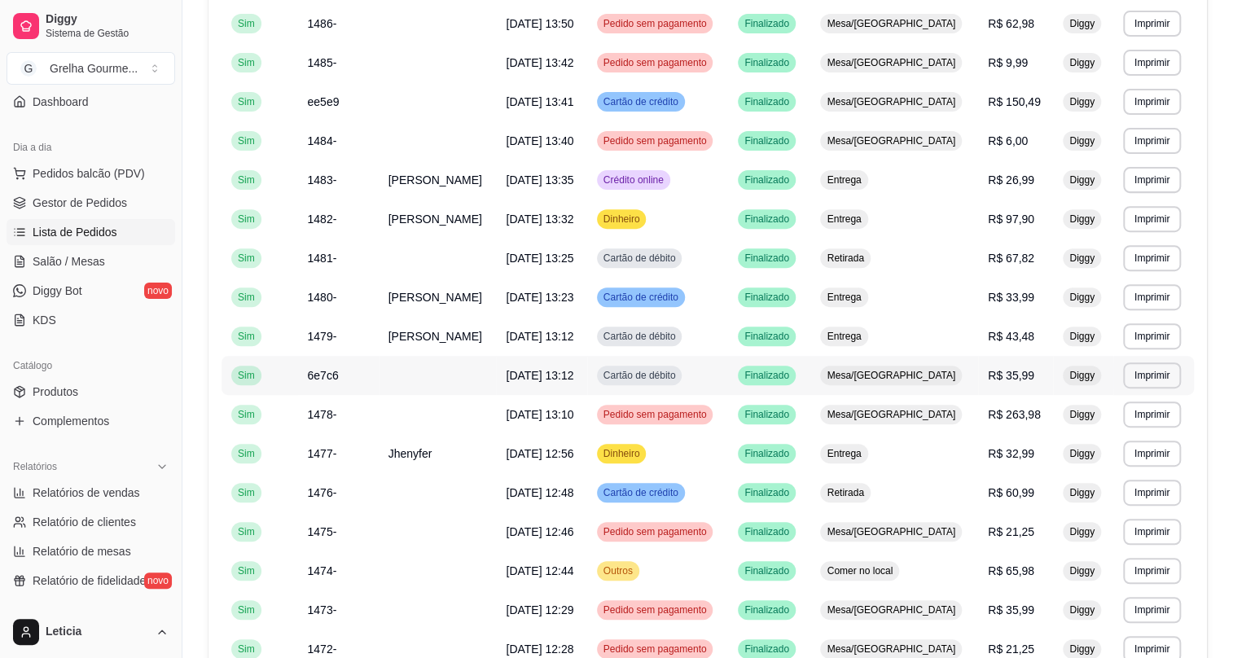
scroll to position [305, 0]
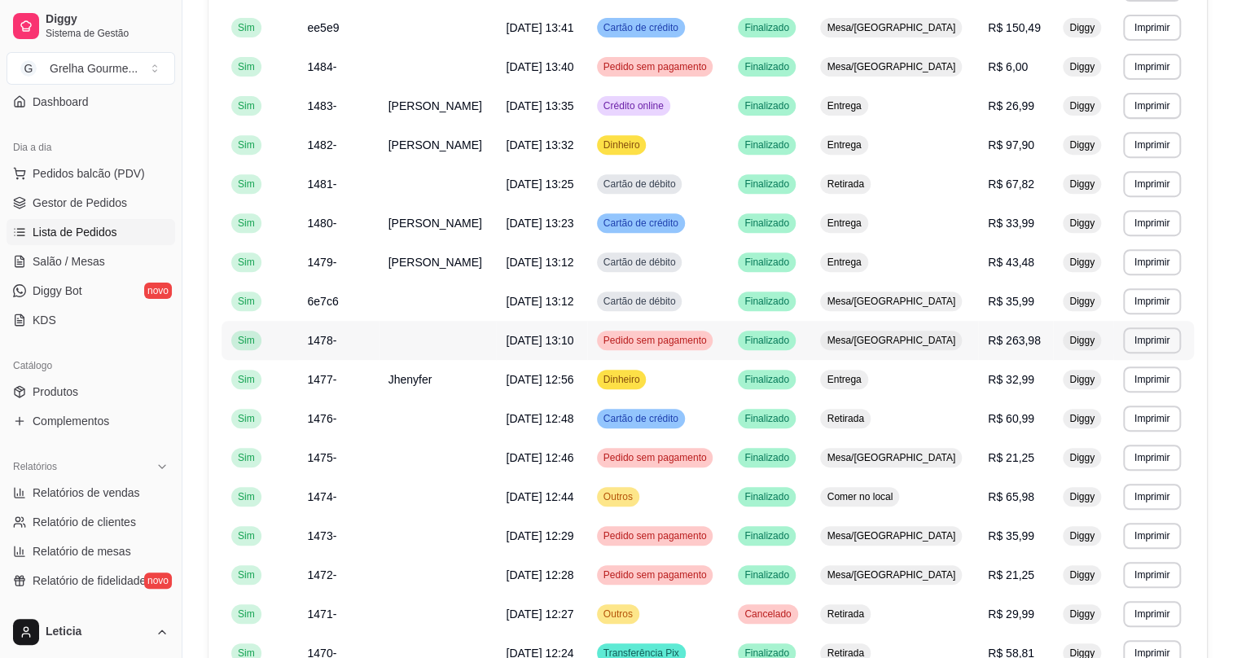
click at [586, 334] on td "[DATE] 13:10" at bounding box center [541, 340] width 90 height 39
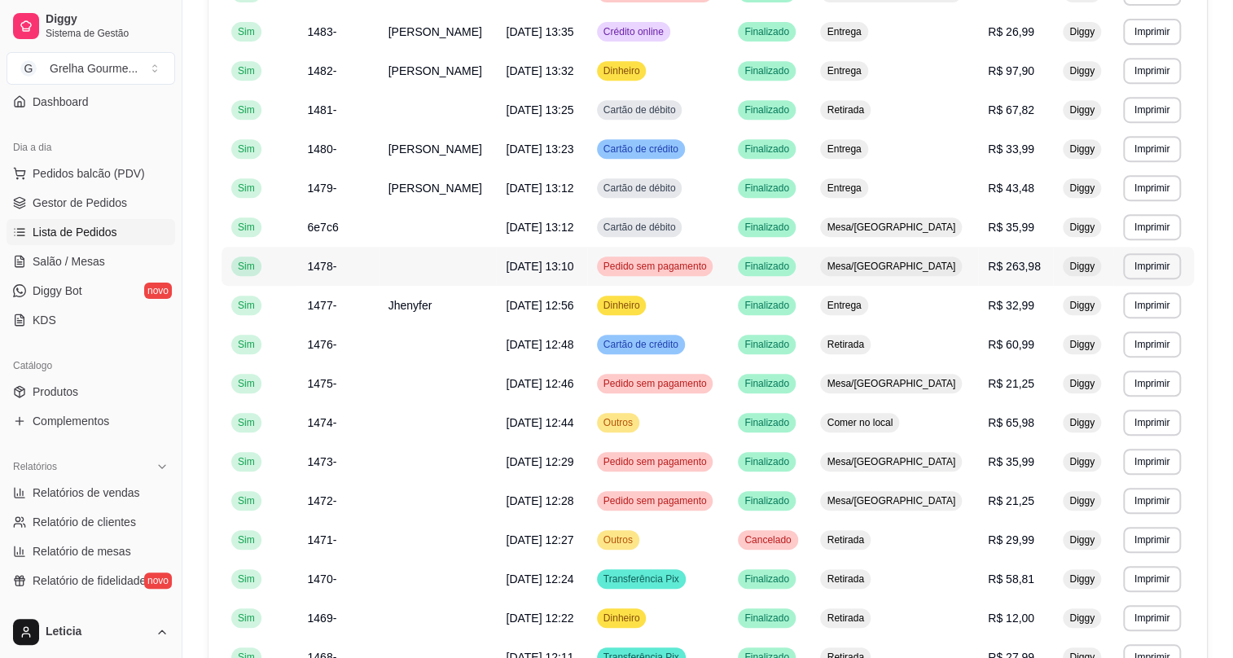
scroll to position [454, 0]
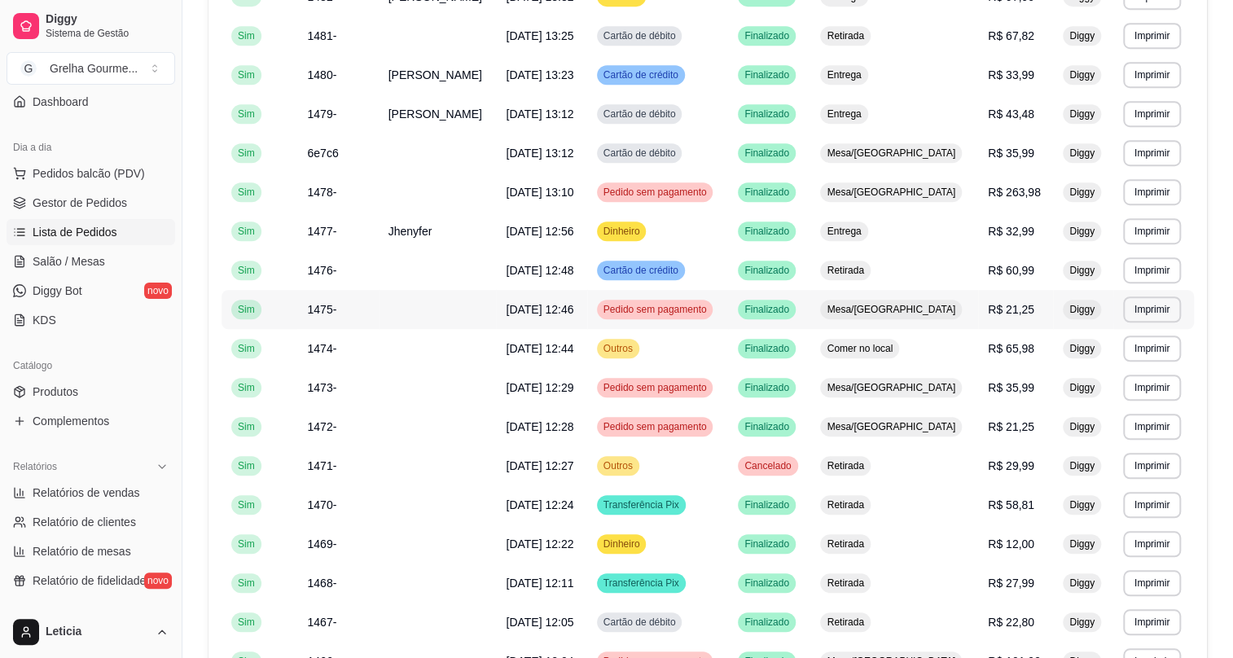
click at [573, 308] on span "[DATE] 12:46" at bounding box center [540, 309] width 68 height 13
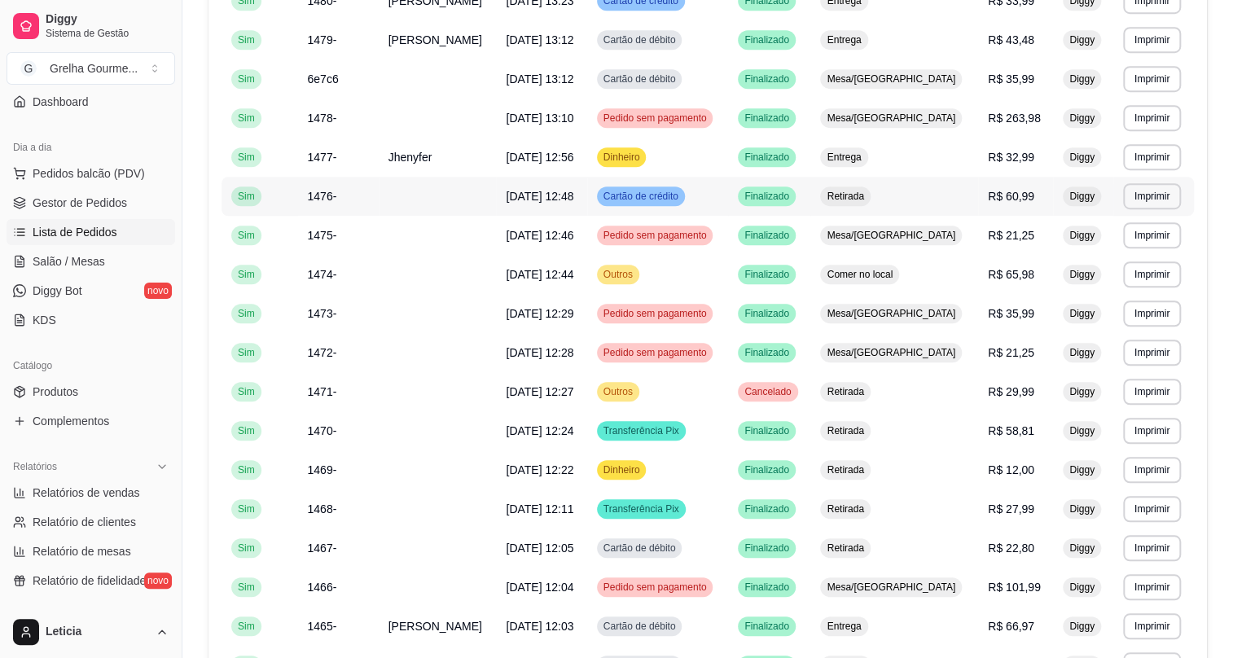
scroll to position [602, 0]
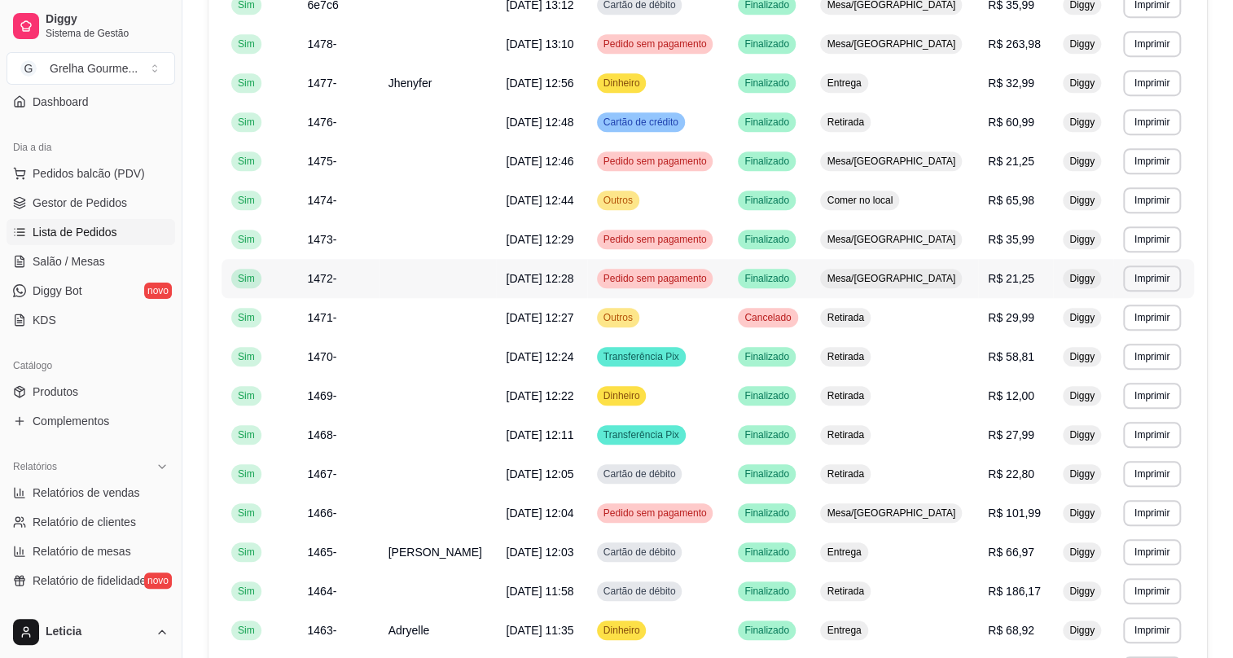
click at [586, 287] on td "[DATE] 12:28" at bounding box center [541, 278] width 90 height 39
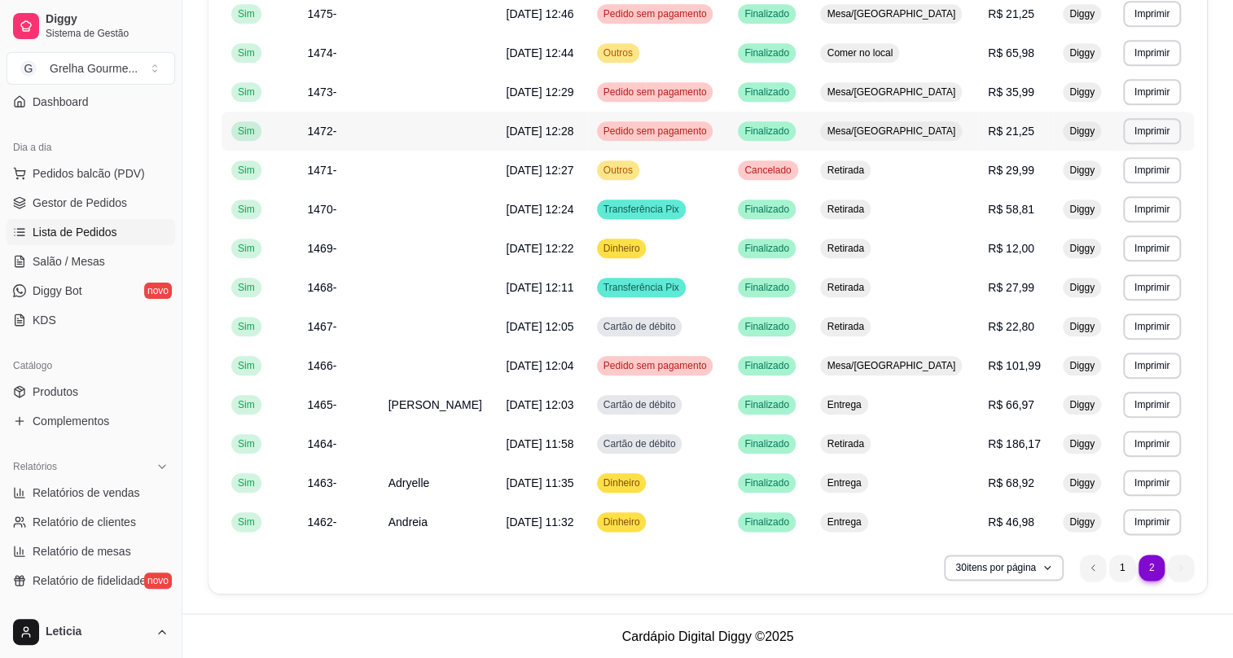
click at [554, 134] on span "[DATE] 12:28" at bounding box center [540, 131] width 68 height 13
click at [1083, 569] on li "previous page button" at bounding box center [1093, 568] width 26 height 26
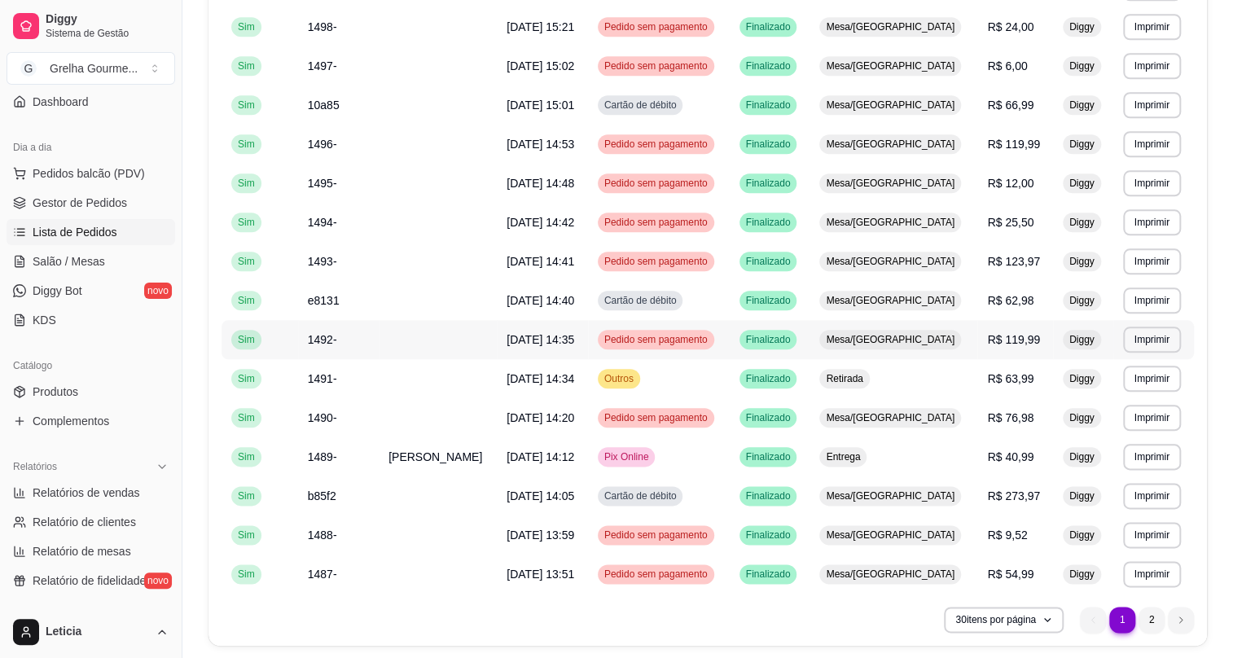
scroll to position [867, 0]
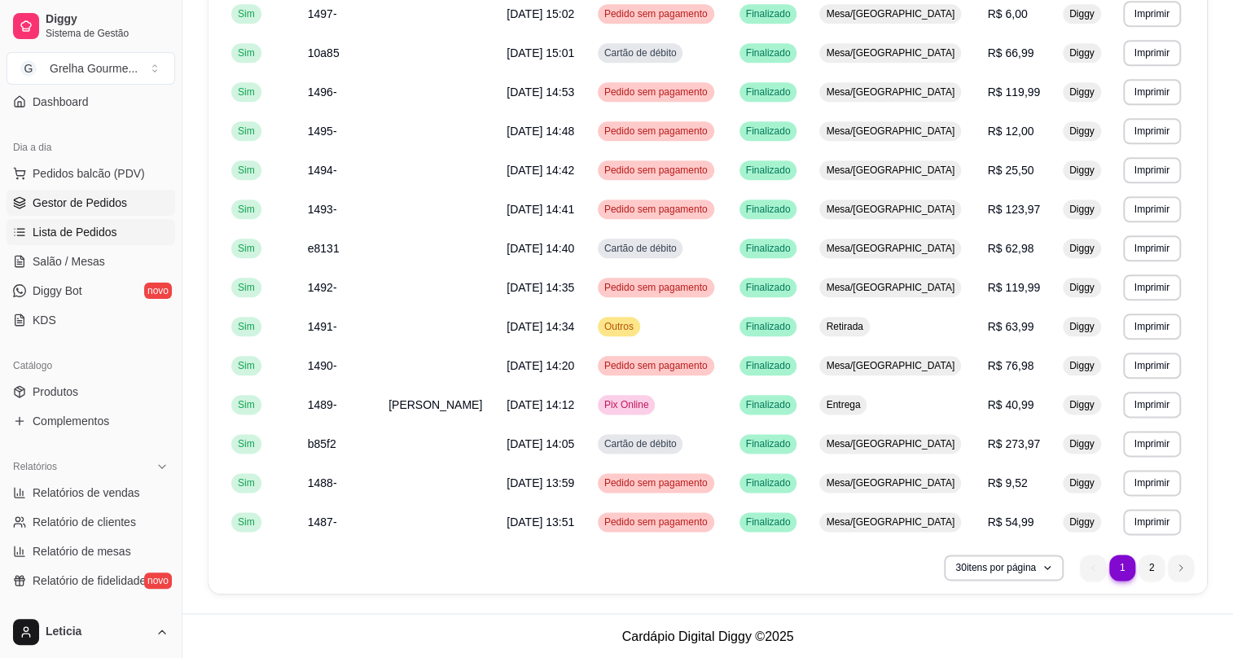
click at [68, 205] on span "Gestor de Pedidos" at bounding box center [80, 203] width 94 height 16
